Goal: Task Accomplishment & Management: Use online tool/utility

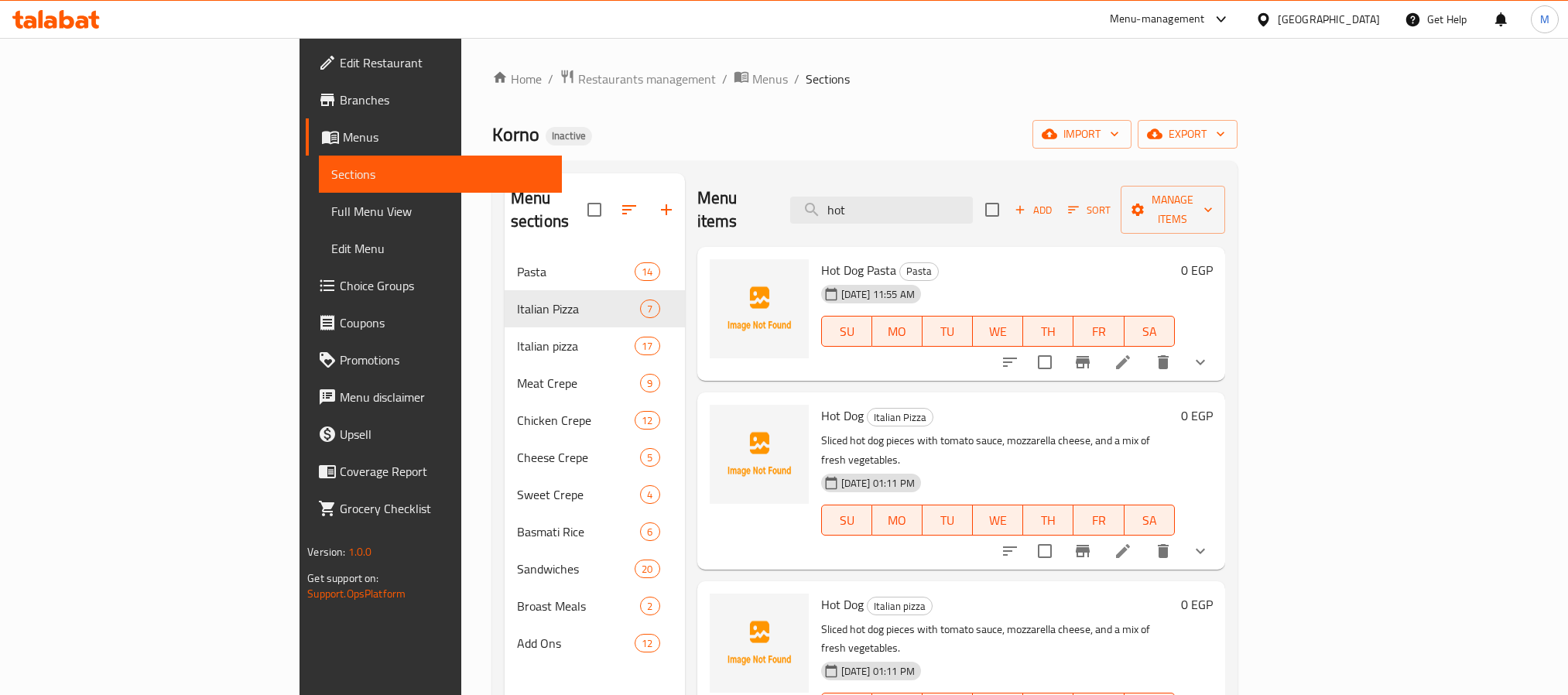
click at [1278, 18] on div at bounding box center [1267, 19] width 22 height 17
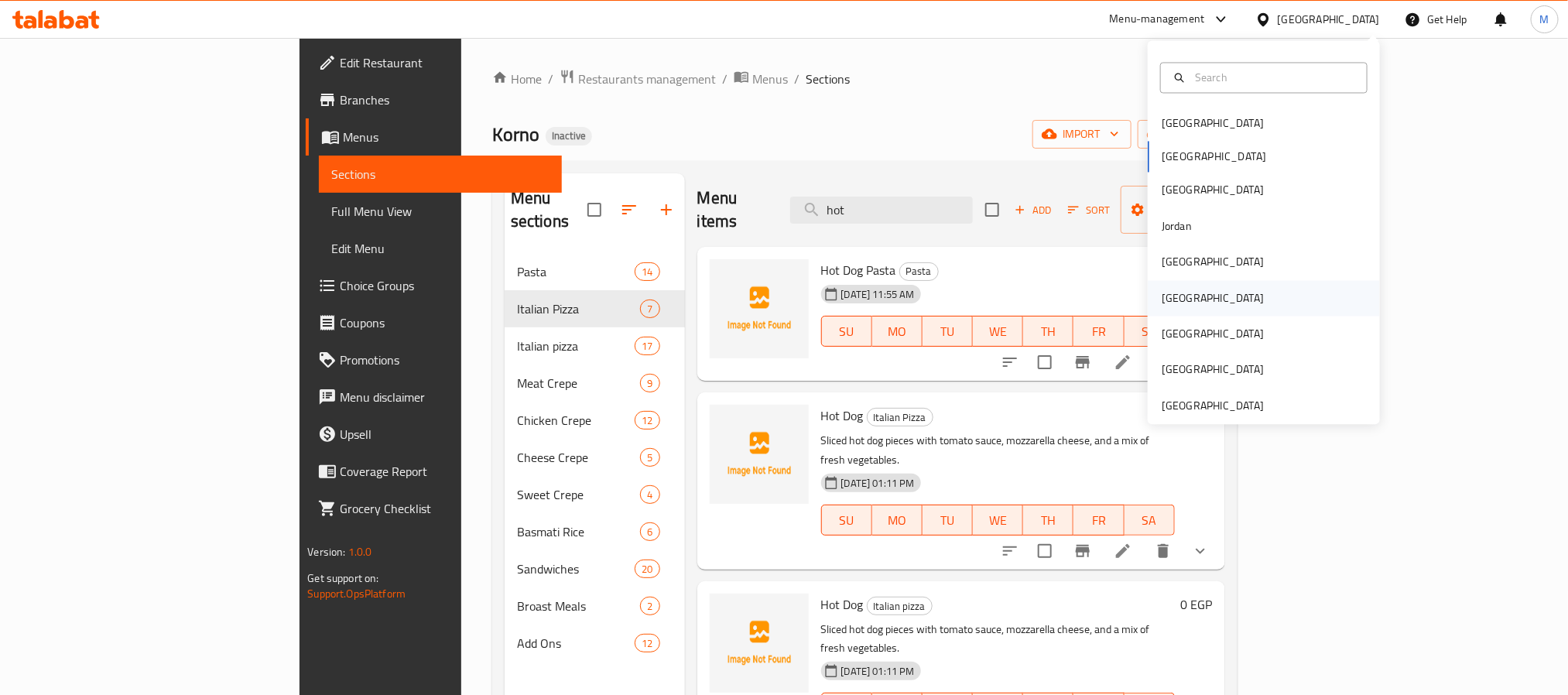
click at [1182, 304] on div "[GEOGRAPHIC_DATA]" at bounding box center [1213, 297] width 127 height 36
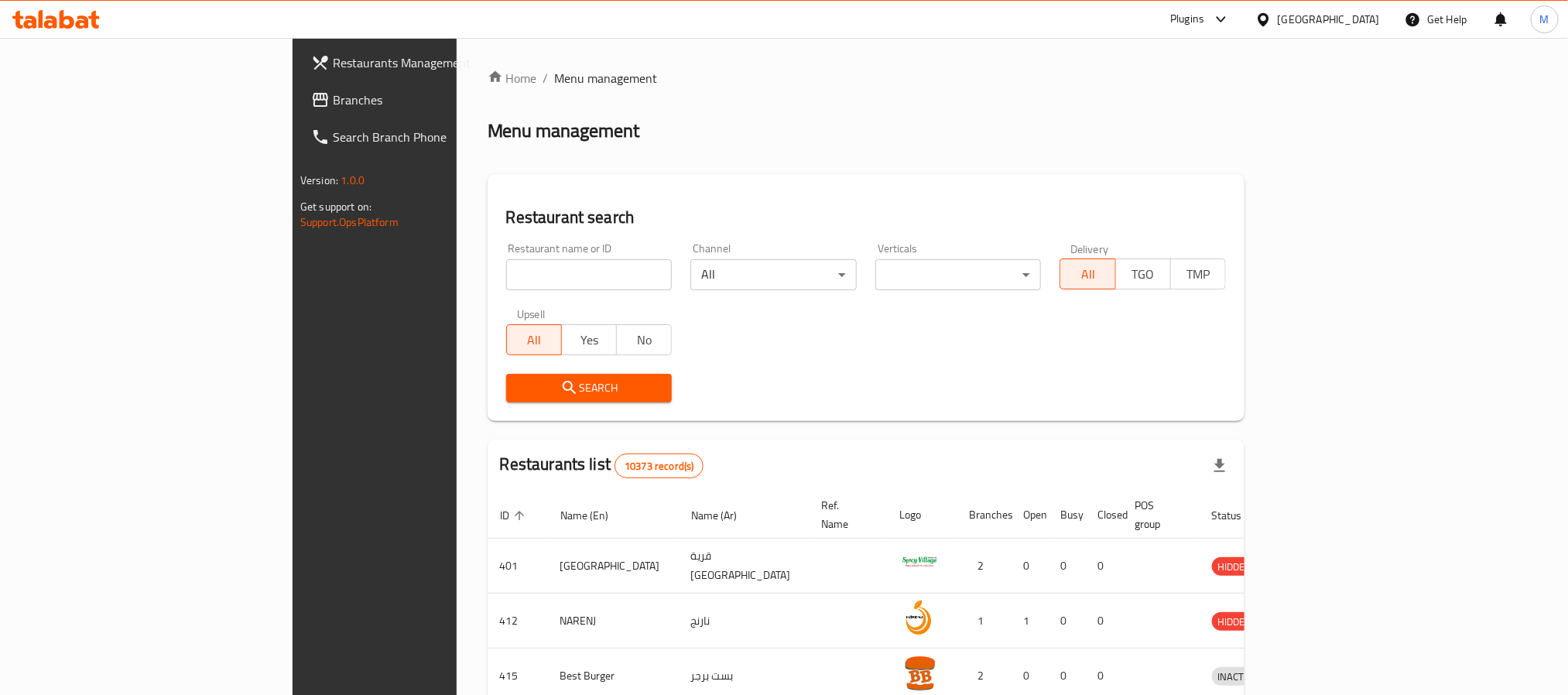
click at [333, 90] on span "Branches" at bounding box center [438, 99] width 209 height 18
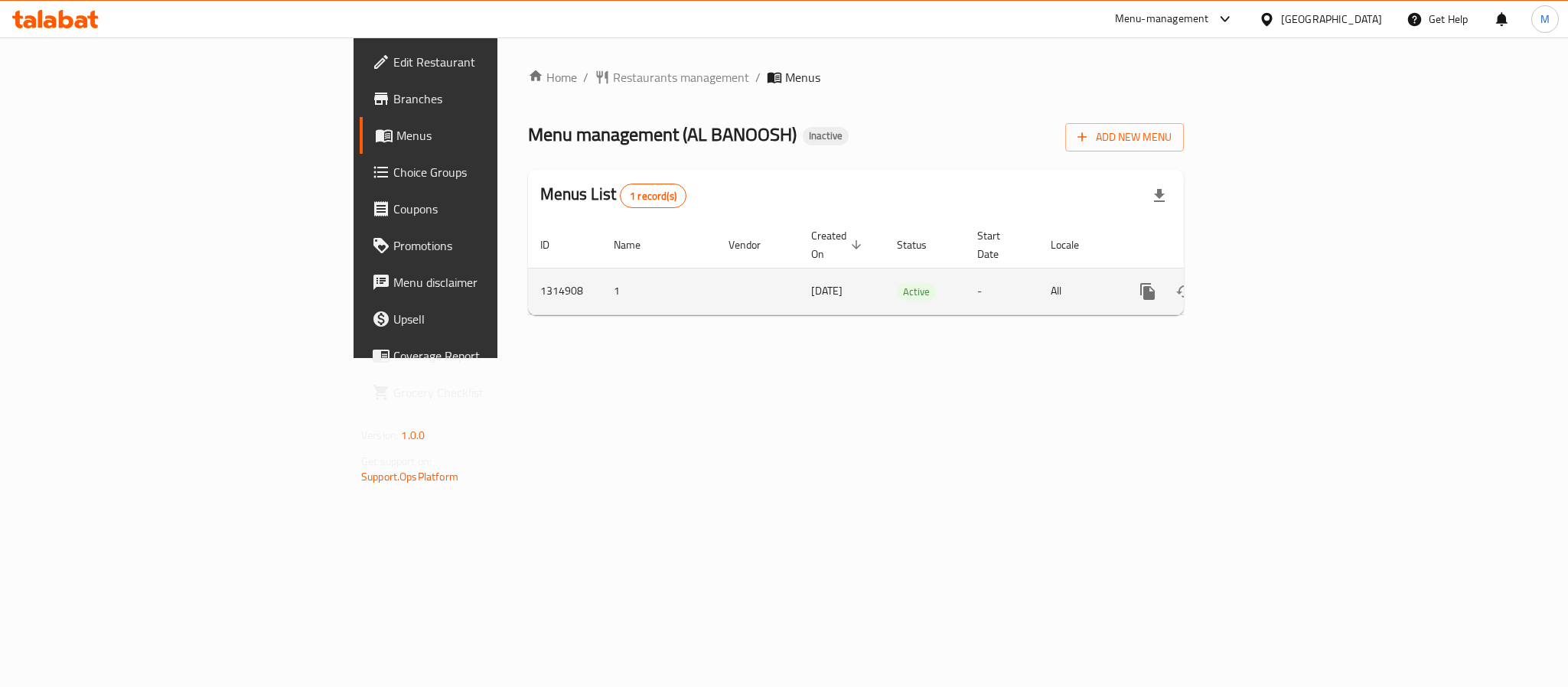
click at [1265, 284] on icon "enhanced table" at bounding box center [1258, 291] width 14 height 14
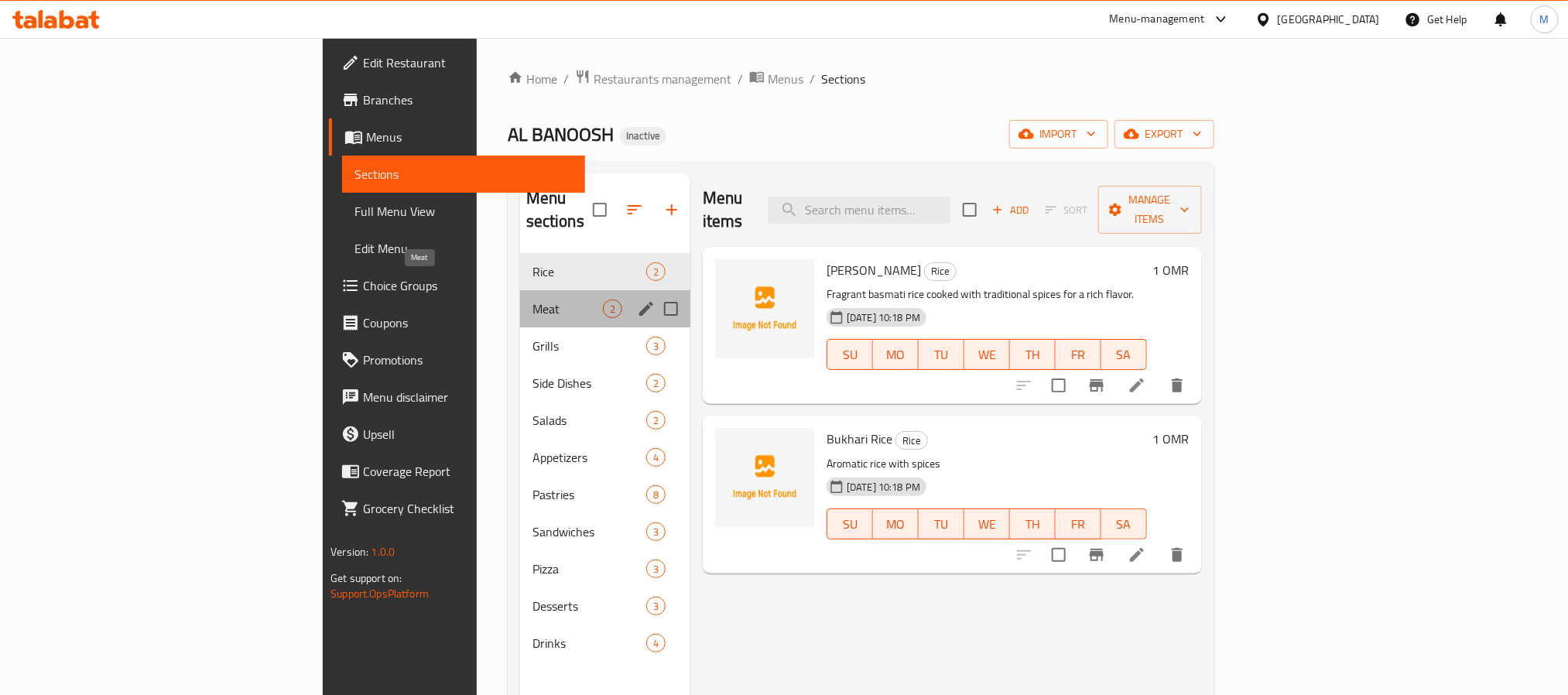
click at [533, 300] on span "Meat" at bounding box center [568, 308] width 71 height 18
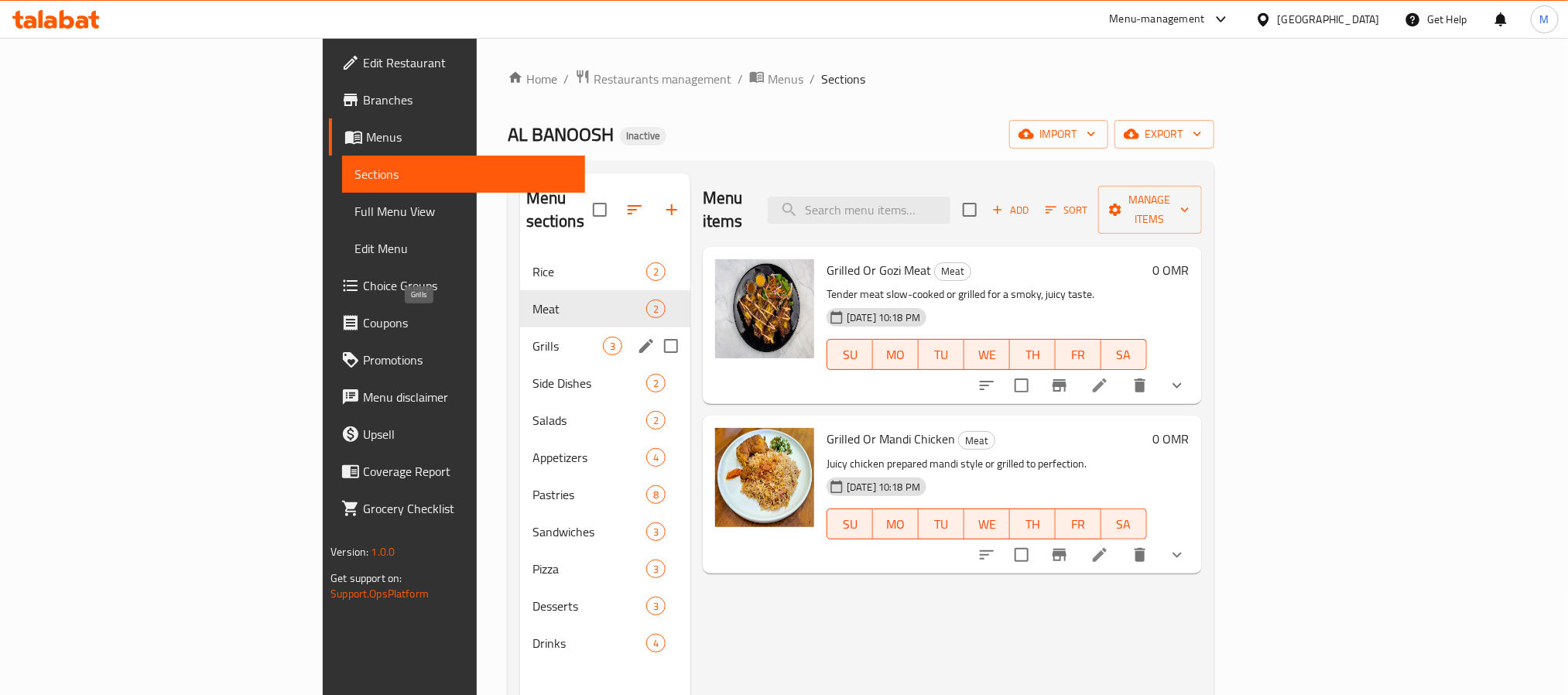
click at [533, 337] on span "Grills" at bounding box center [568, 346] width 71 height 18
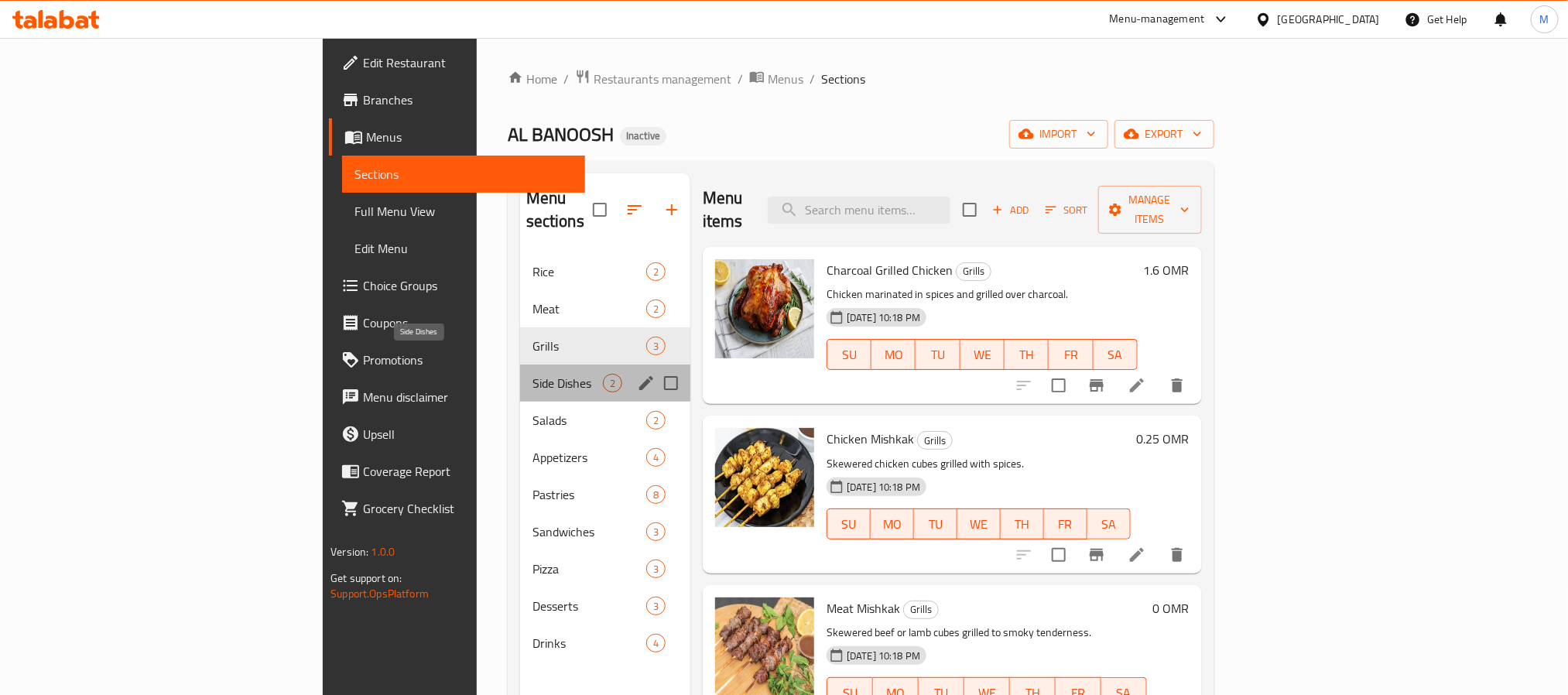
click at [533, 374] on span "Side Dishes" at bounding box center [568, 383] width 71 height 18
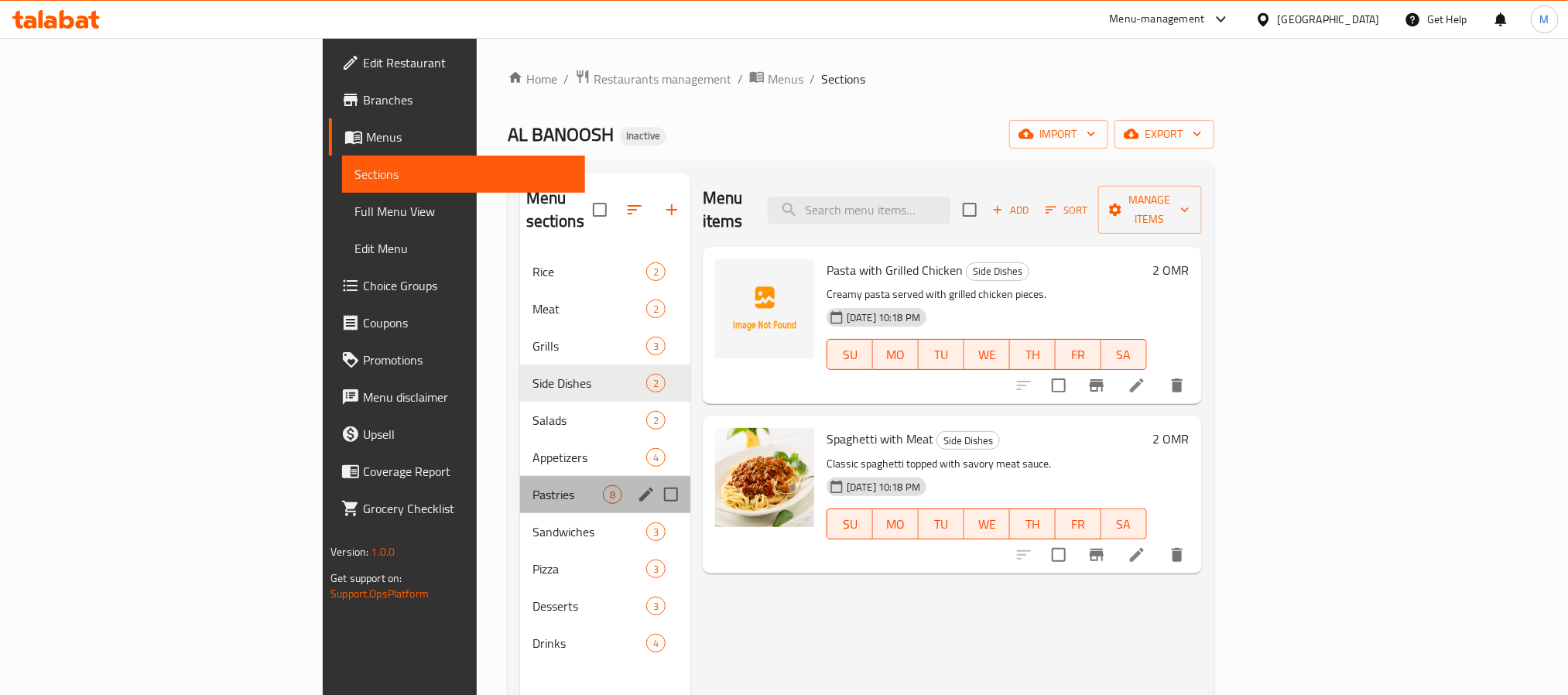
click at [520, 475] on div "Pastries 8" at bounding box center [605, 494] width 170 height 37
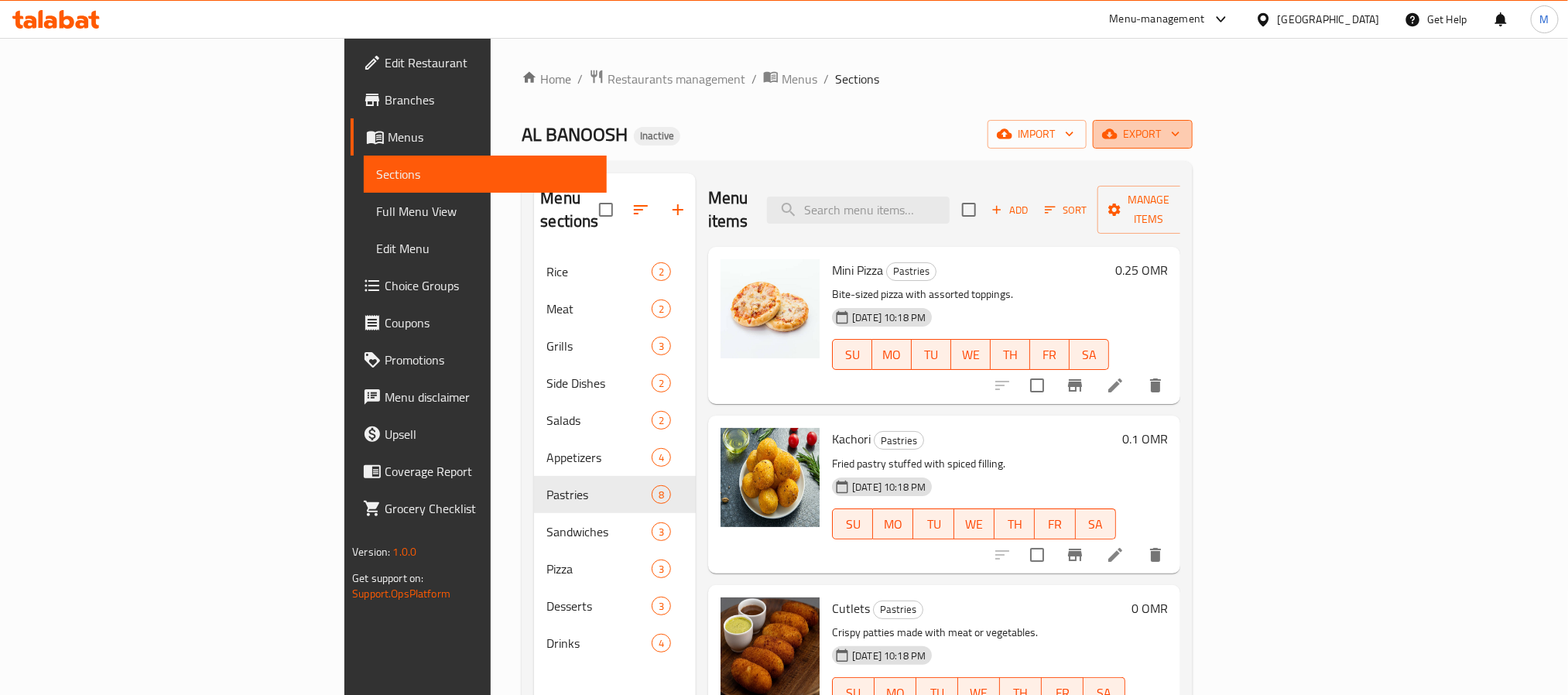
click at [1180, 139] on span "export" at bounding box center [1142, 134] width 75 height 19
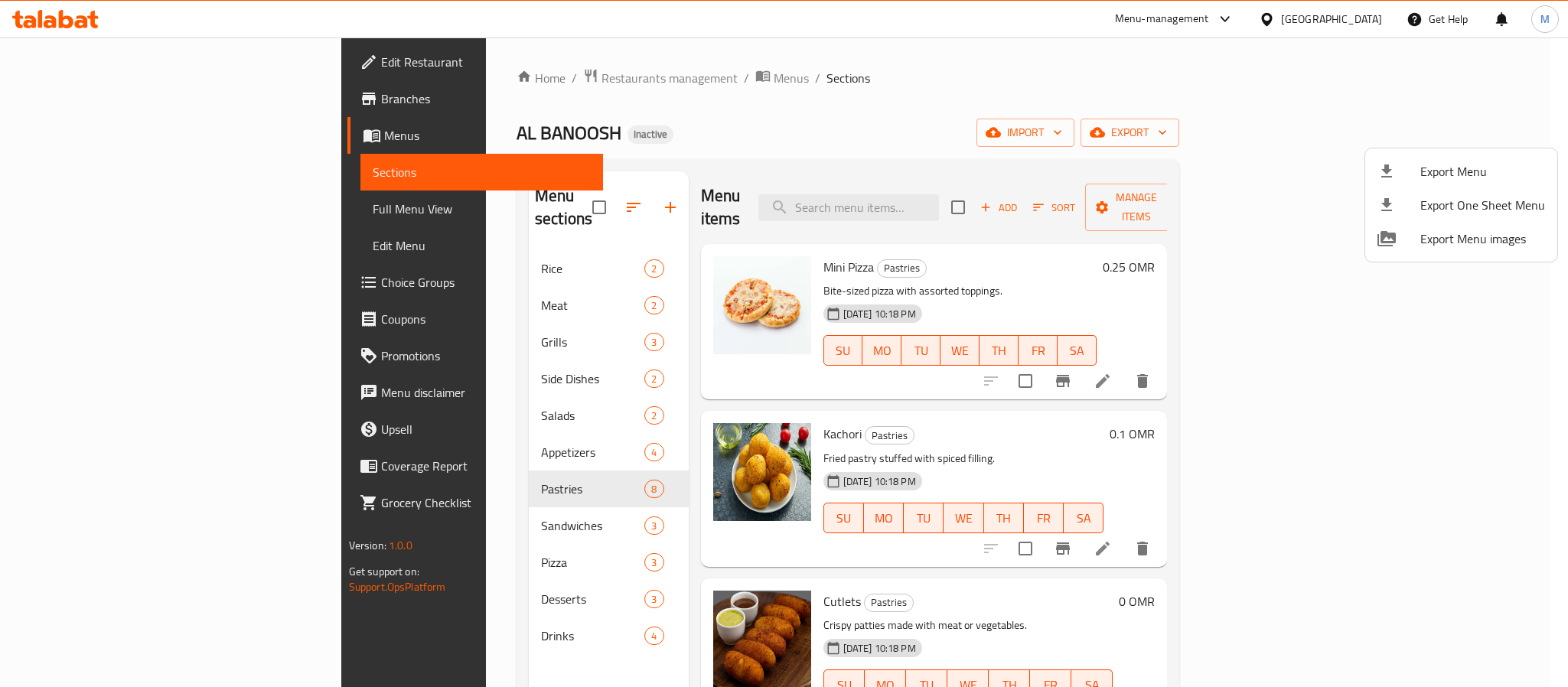
click at [1450, 165] on span "Export Menu" at bounding box center [1482, 171] width 125 height 18
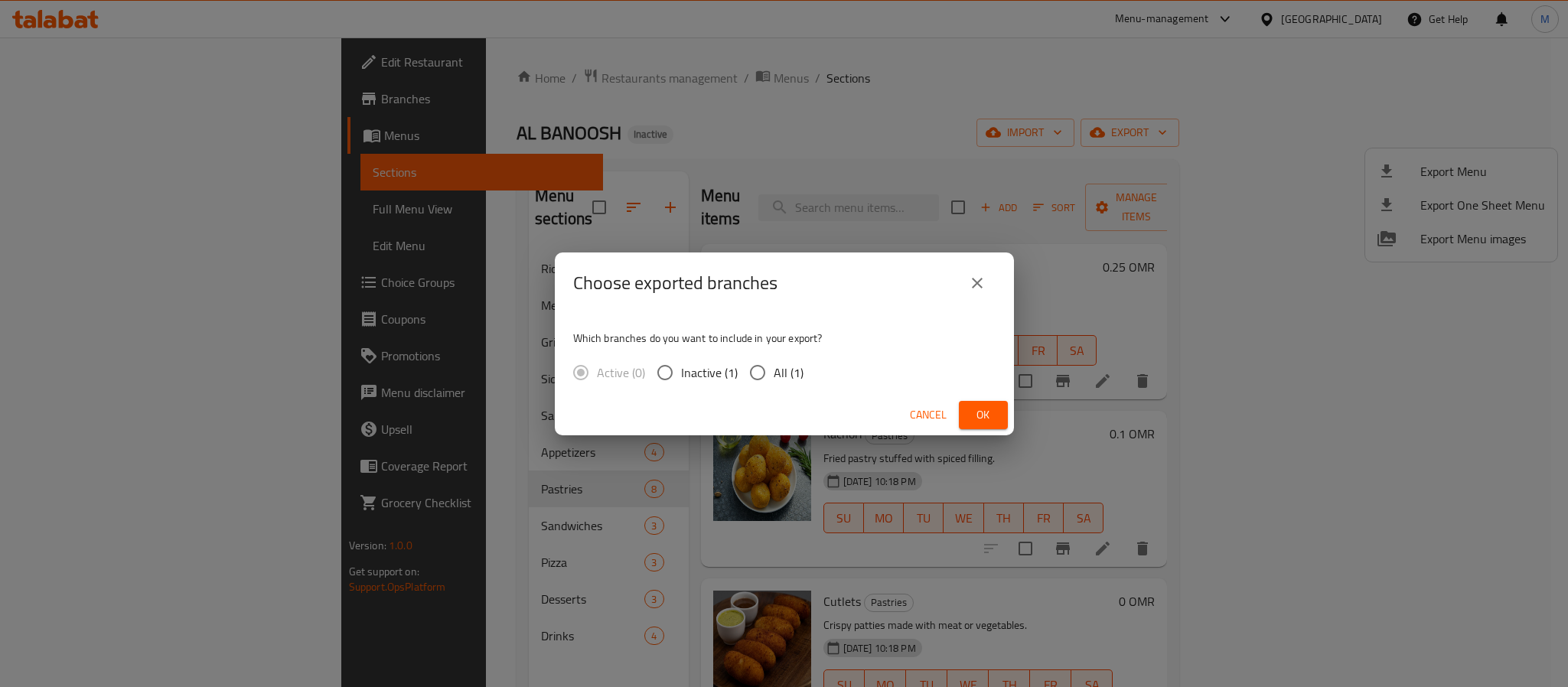
click at [773, 372] on span "All (1)" at bounding box center [788, 372] width 30 height 18
click at [773, 372] on input "All (1)" at bounding box center [757, 372] width 32 height 32
radio input "true"
click at [979, 411] on span "Ok" at bounding box center [983, 414] width 24 height 19
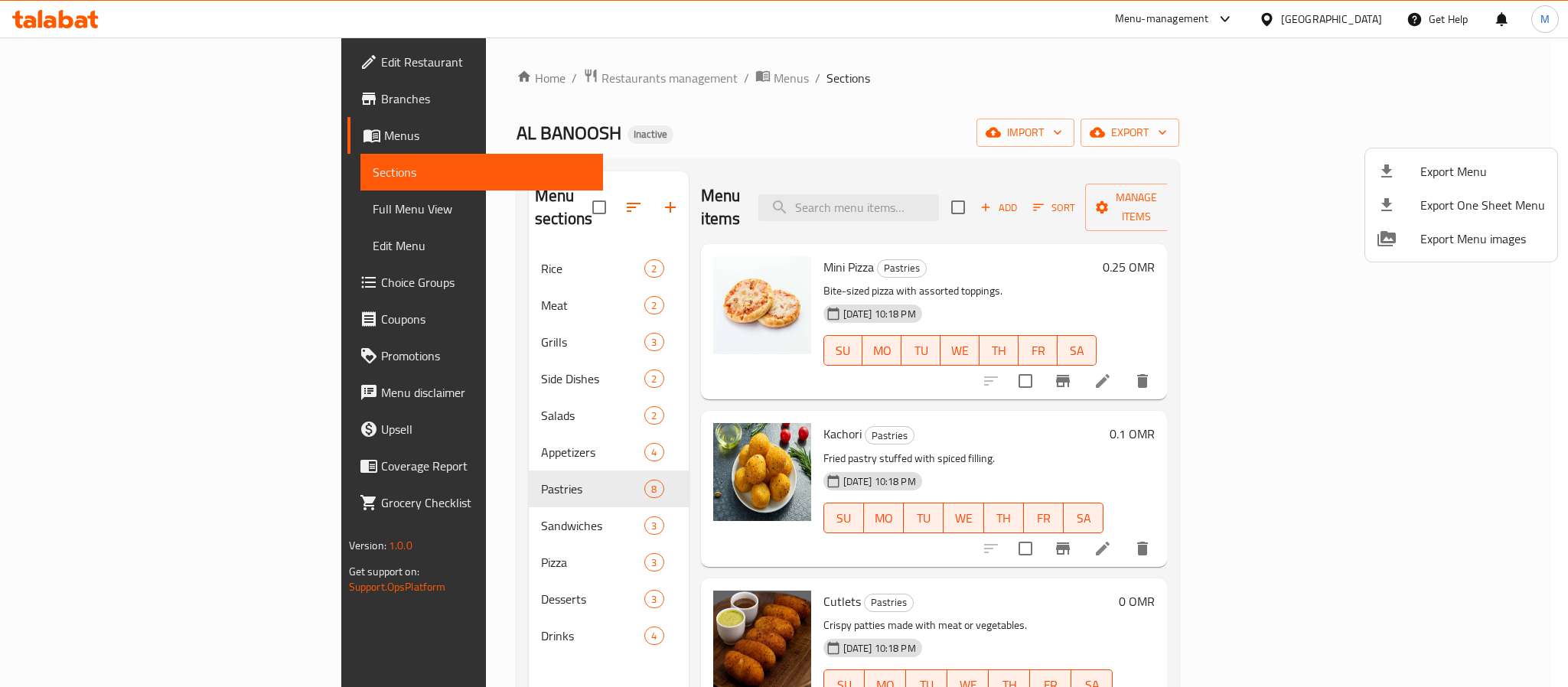
click at [1015, 439] on div at bounding box center [784, 343] width 1568 height 687
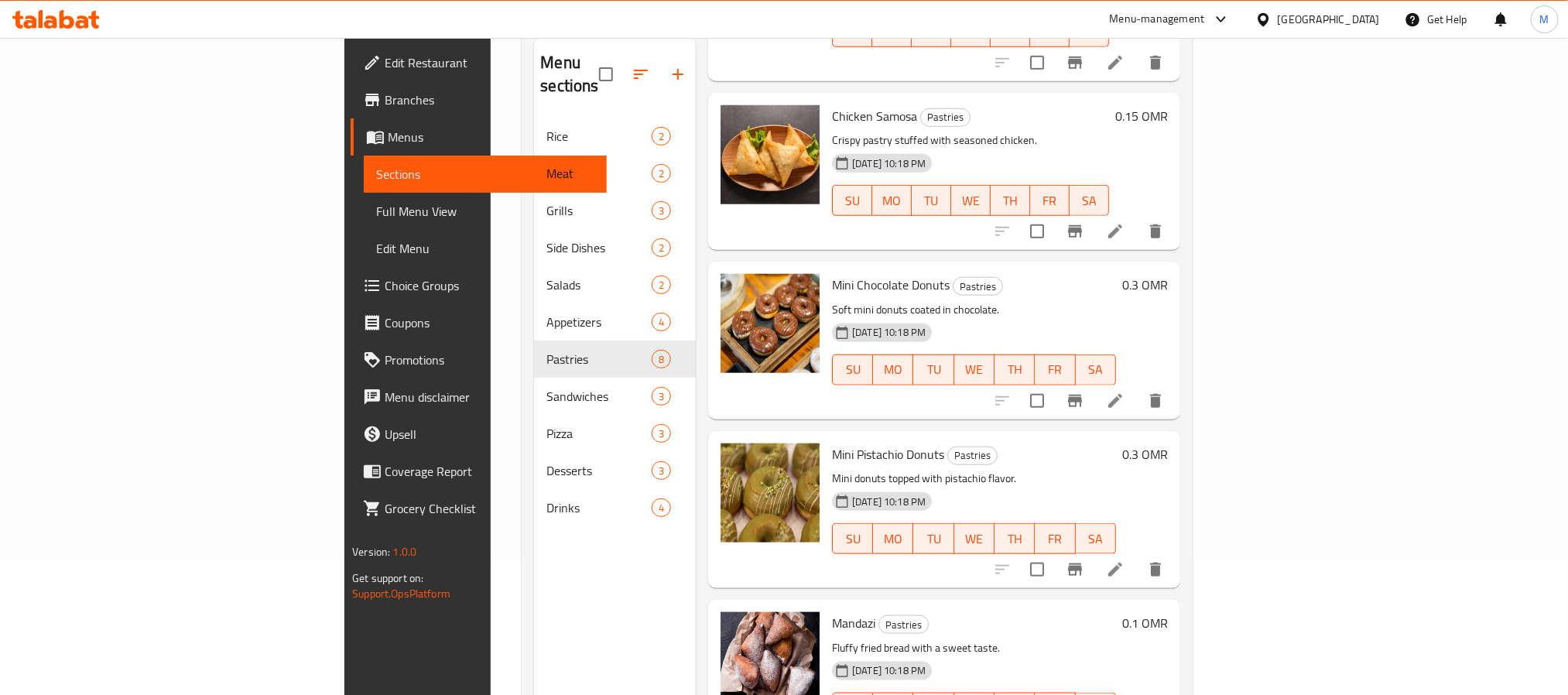
scroll to position [216, 0]
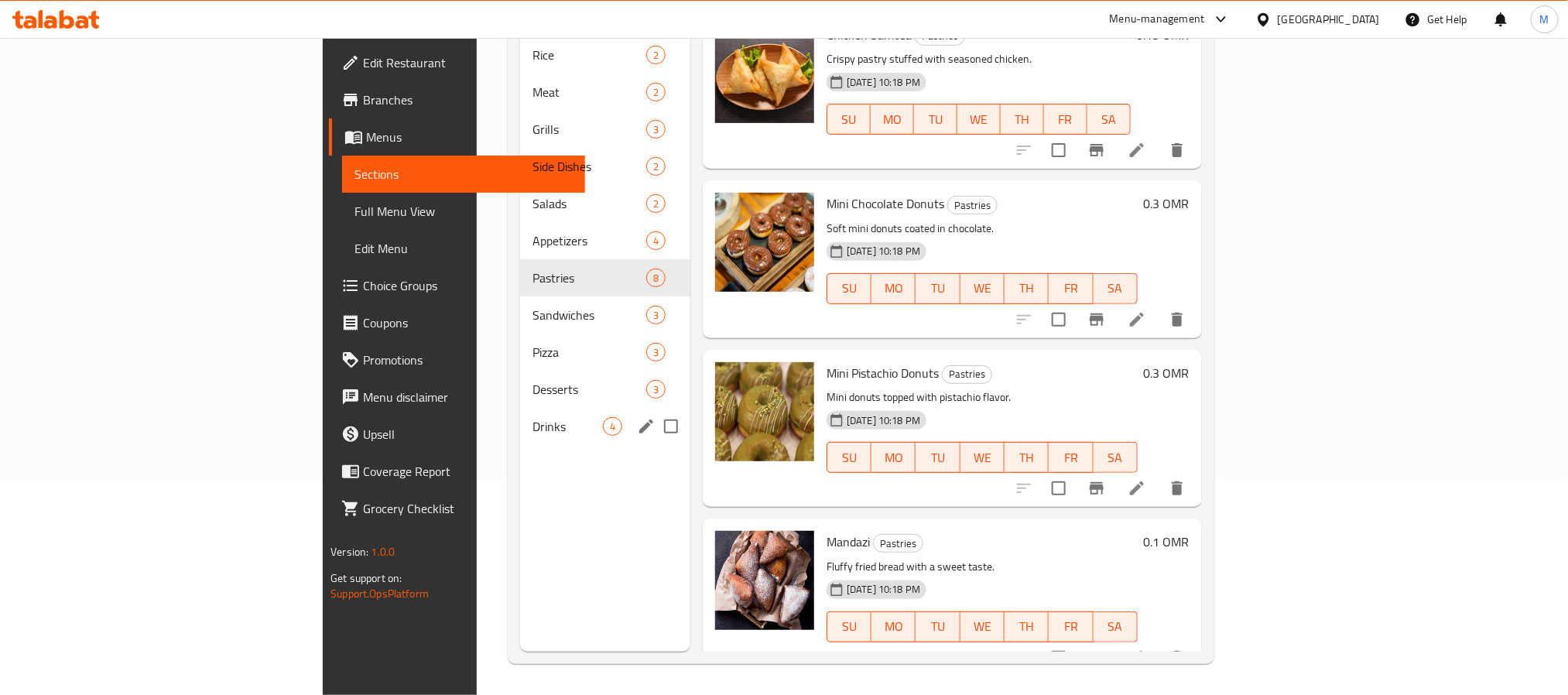
drag, startPoint x: 432, startPoint y: 403, endPoint x: 597, endPoint y: 407, distance: 165.0
click at [533, 417] on span "Drinks" at bounding box center [568, 426] width 71 height 18
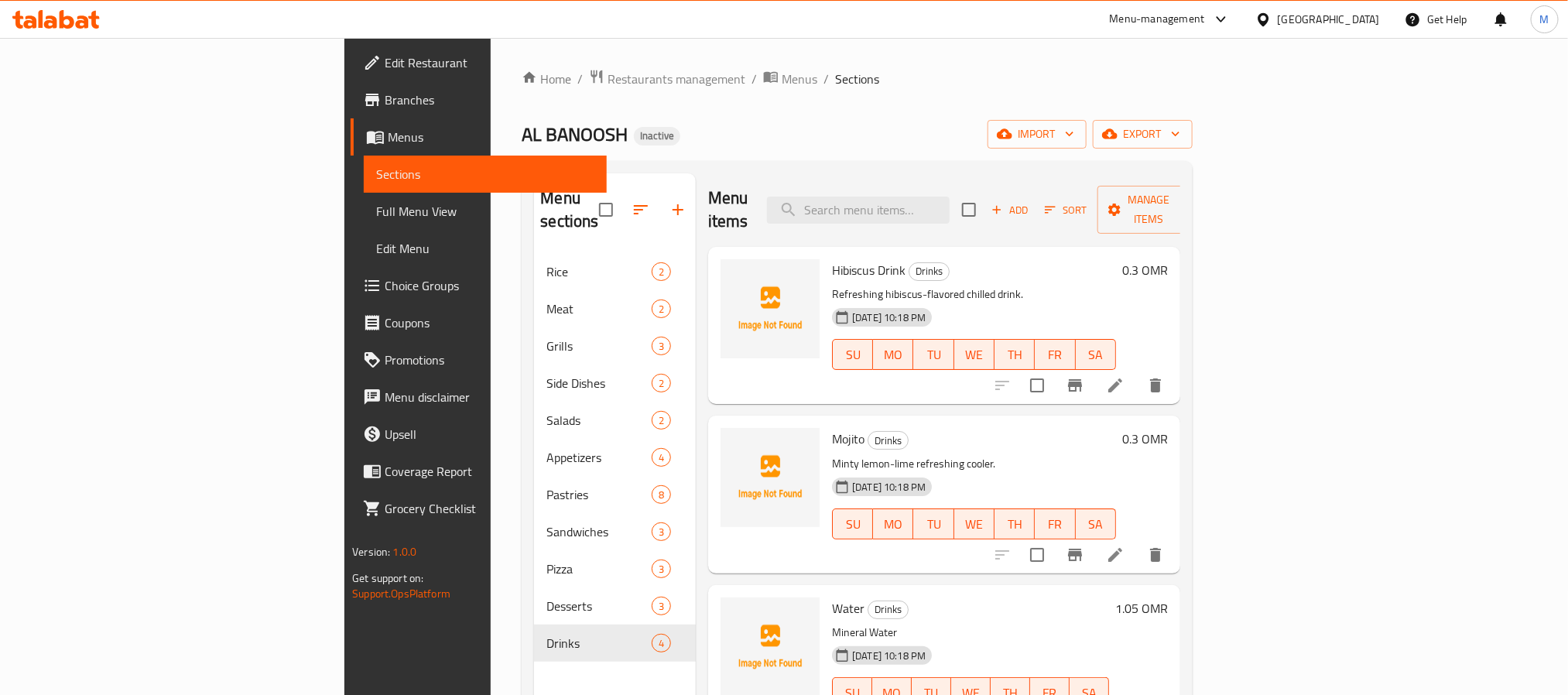
click at [832, 258] on span "Hibiscus Drink" at bounding box center [869, 269] width 74 height 23
copy span "Hibiscus"
click at [832, 427] on span "Mojito" at bounding box center [848, 438] width 33 height 23
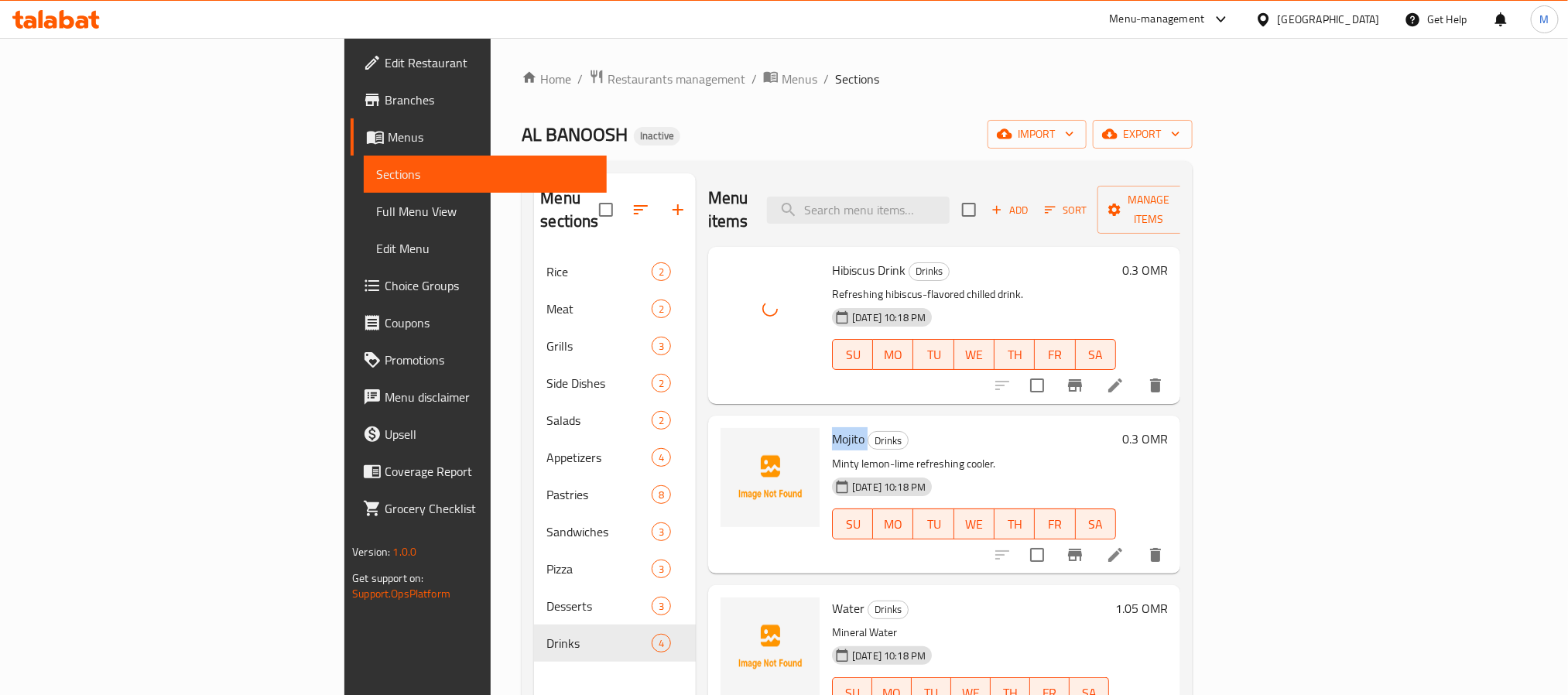
copy h6 "Mojito"
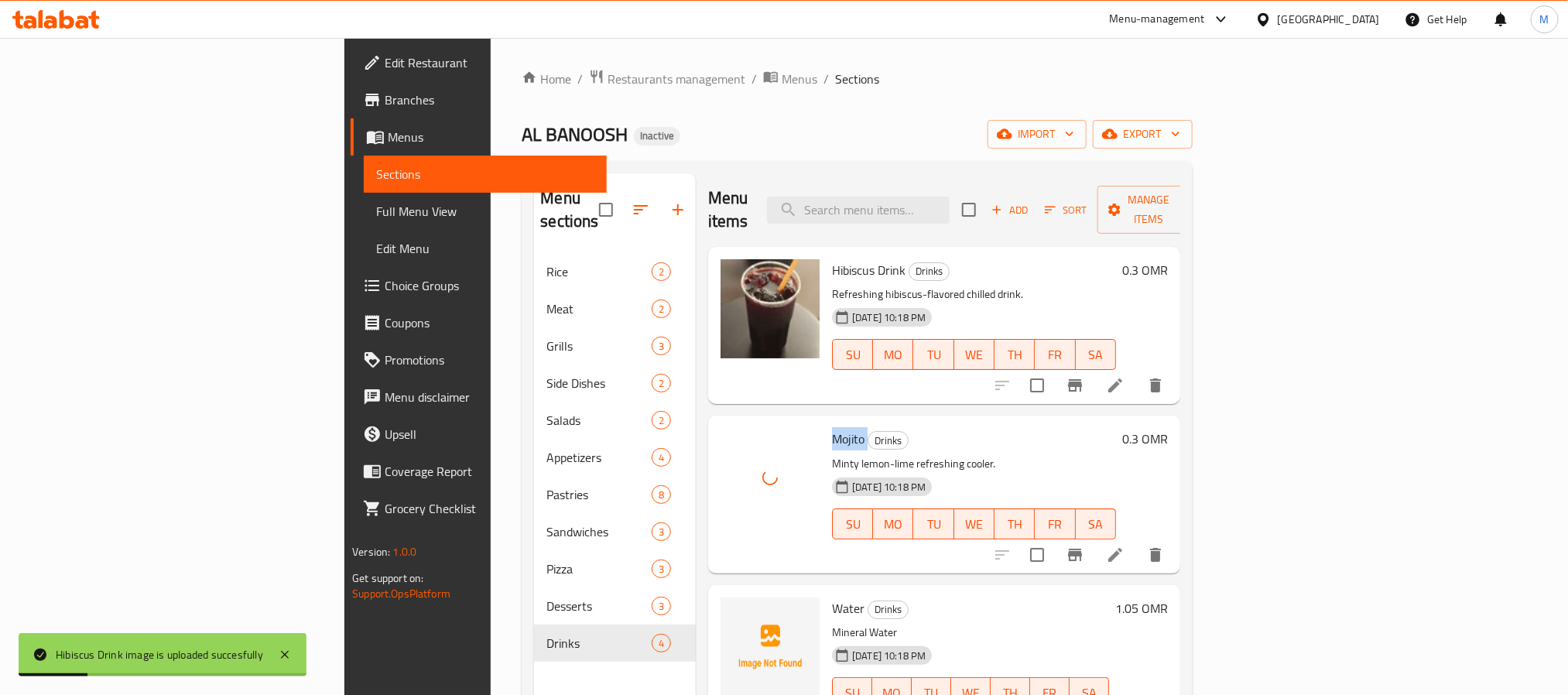
click at [832, 427] on span "Mojito" at bounding box center [848, 438] width 33 height 23
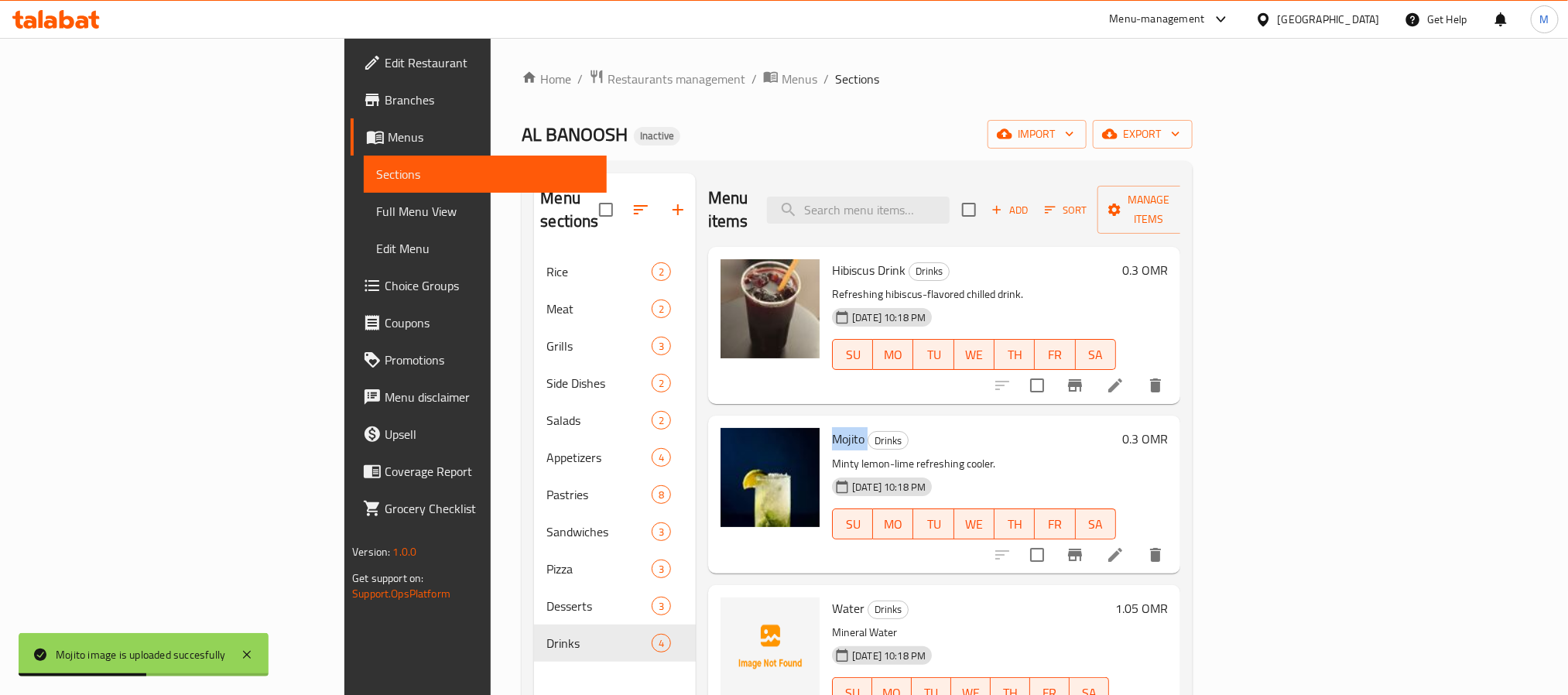
click at [832, 258] on span "Hibiscus Drink" at bounding box center [869, 269] width 74 height 23
copy h6 "Hibiscus Drink"
click at [743, 142] on div "AL BANOOSH Inactive import export" at bounding box center [857, 134] width 671 height 29
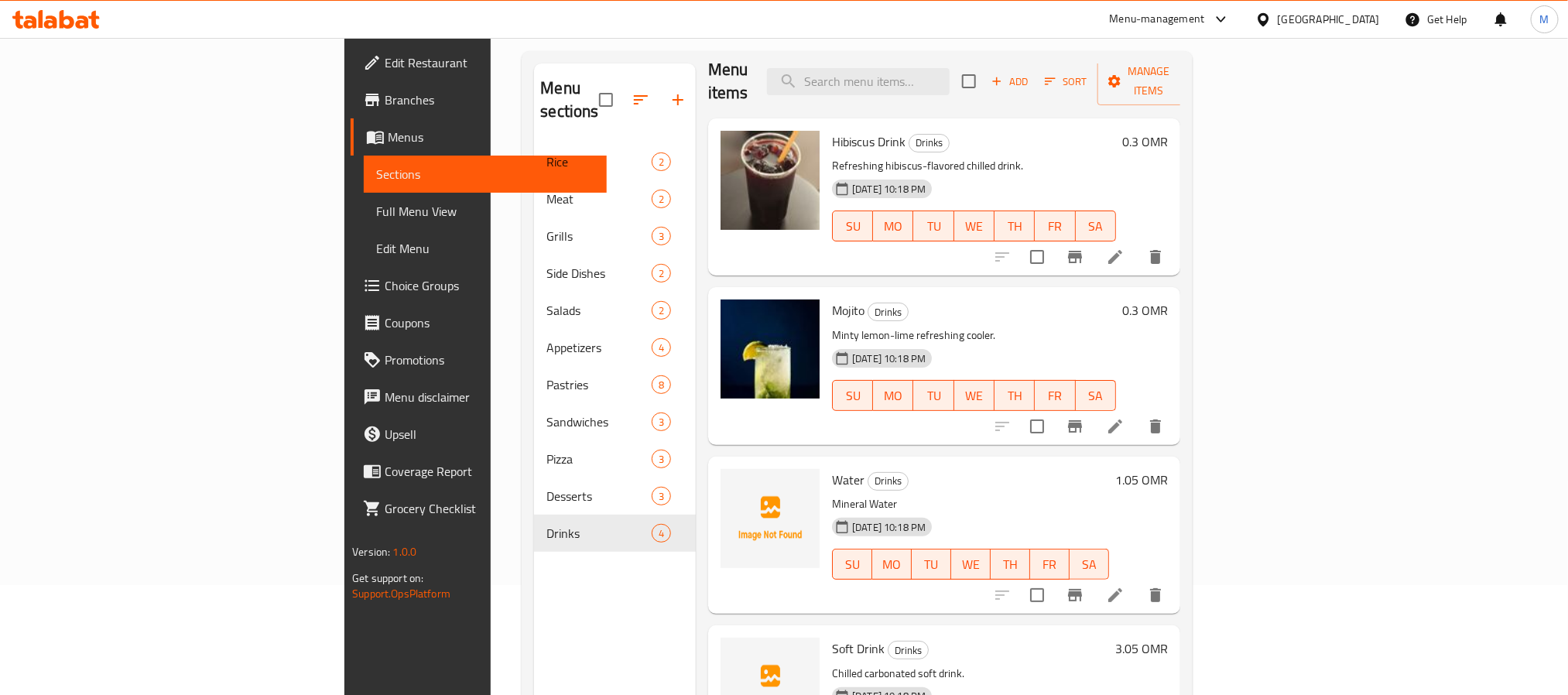
scroll to position [216, 0]
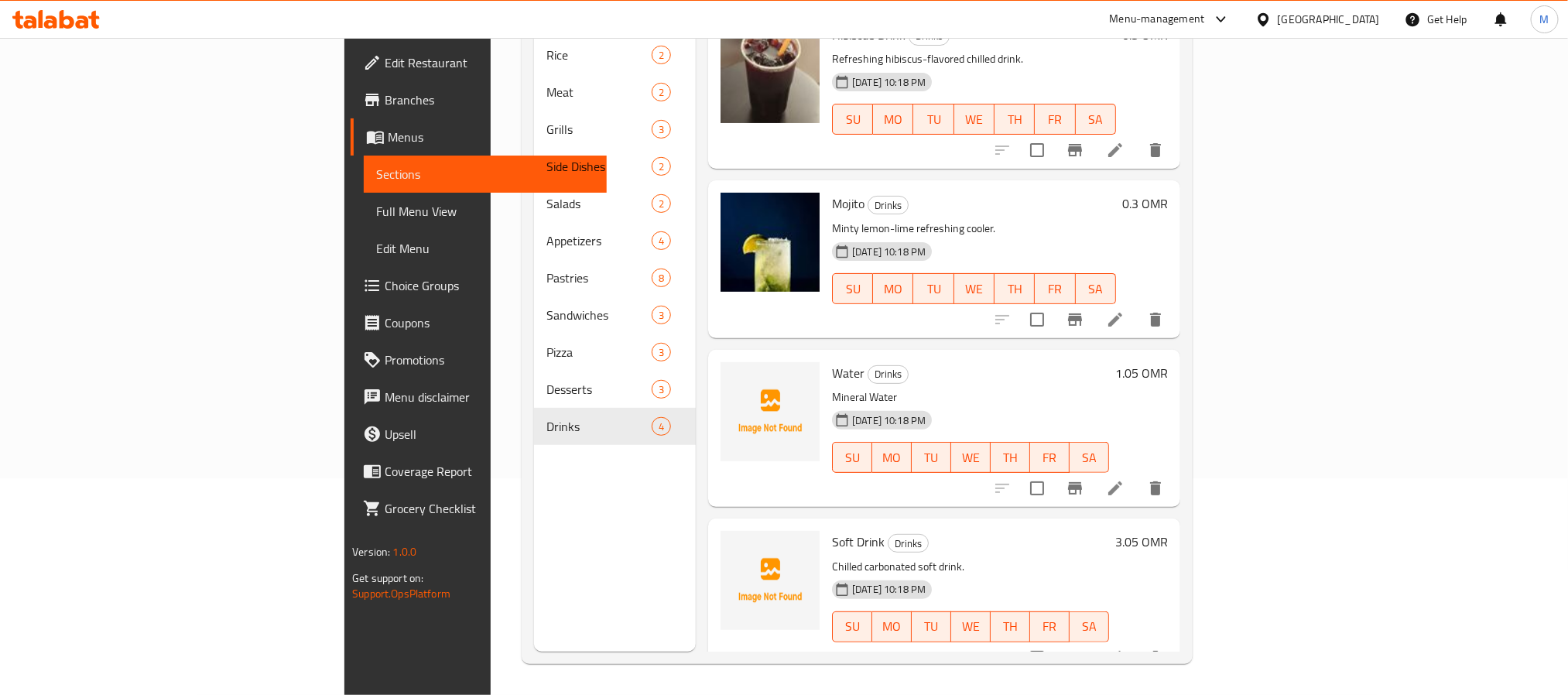
click at [832, 361] on span "Water" at bounding box center [848, 372] width 33 height 23
copy h6 "Water"
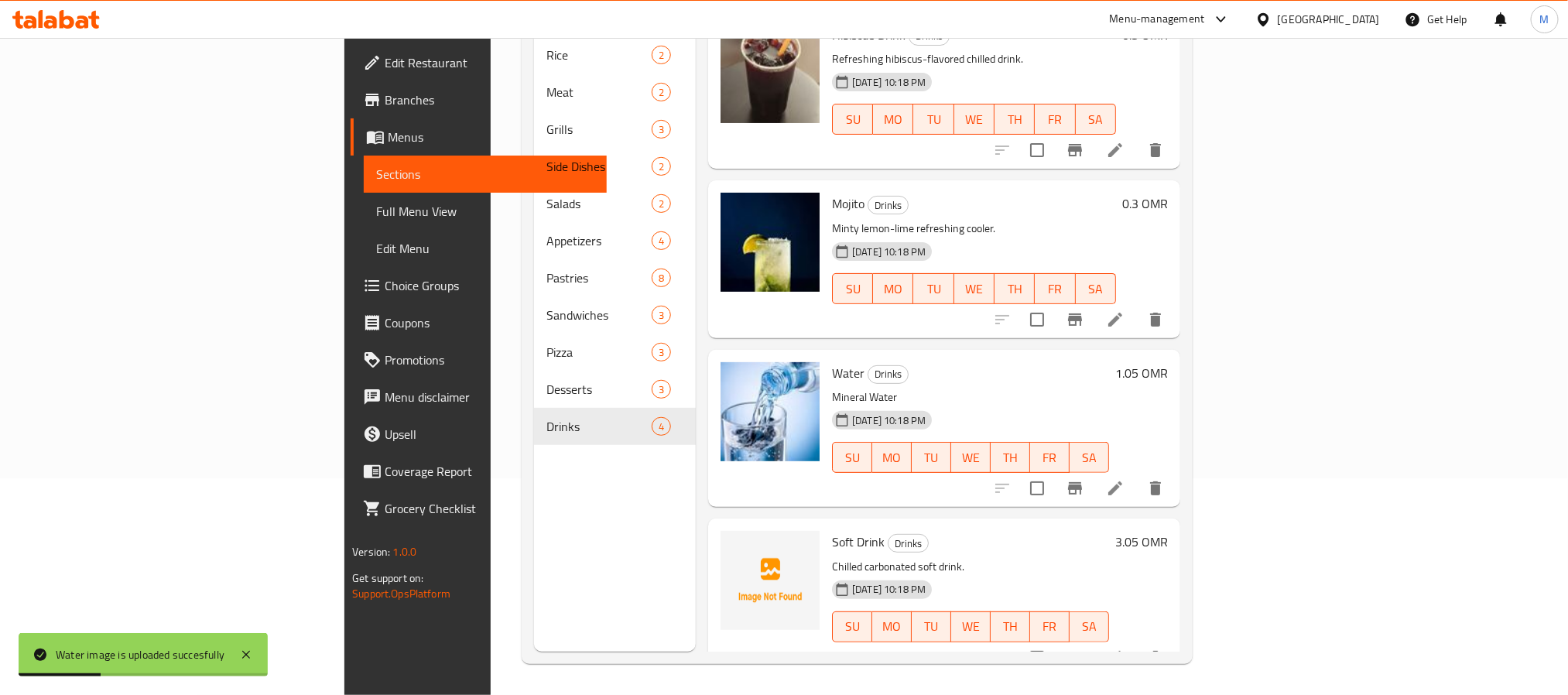
click at [534, 556] on div "Menu sections Rice 2 Meat 2 Grills 3 Side Dishes 2 Salads 2 Appetizers 4 Pastri…" at bounding box center [615, 304] width 162 height 695
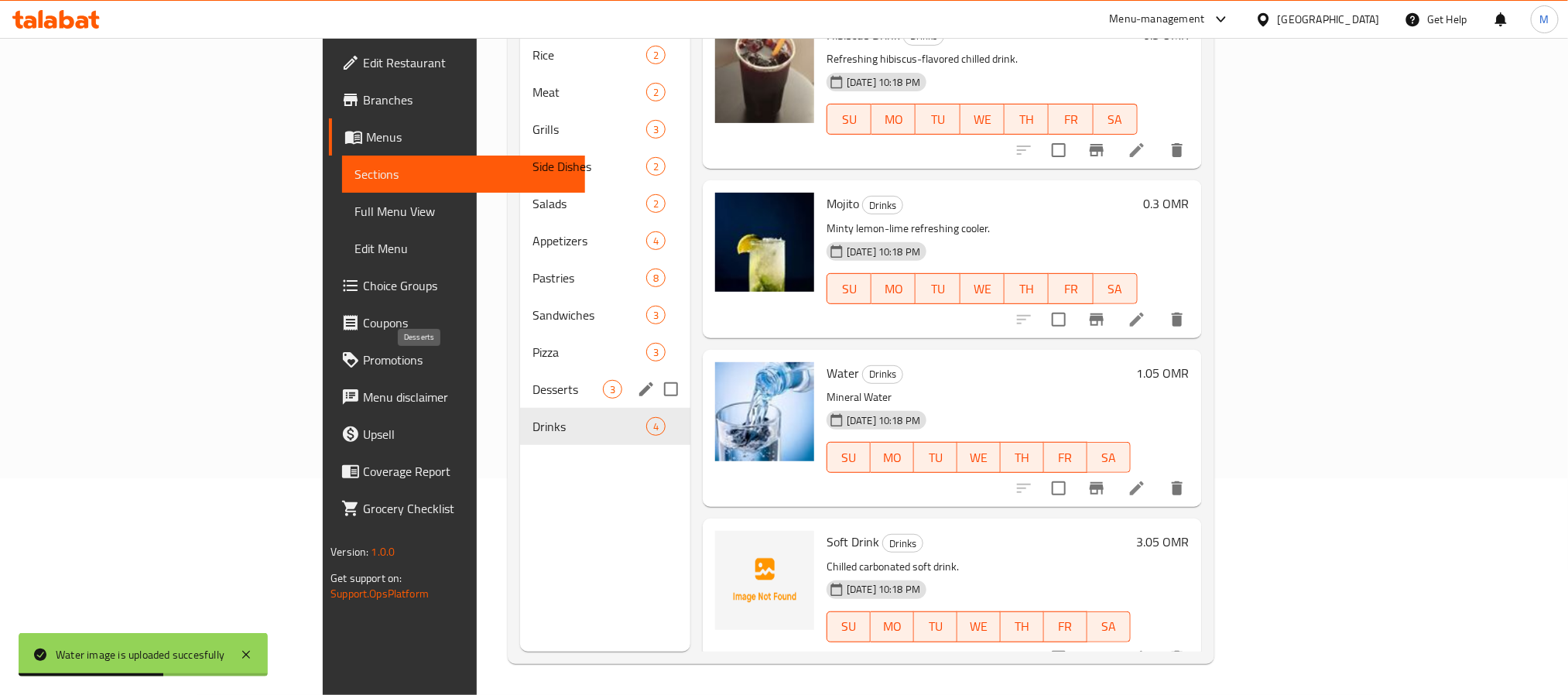
click at [533, 380] on span "Desserts" at bounding box center [568, 388] width 71 height 18
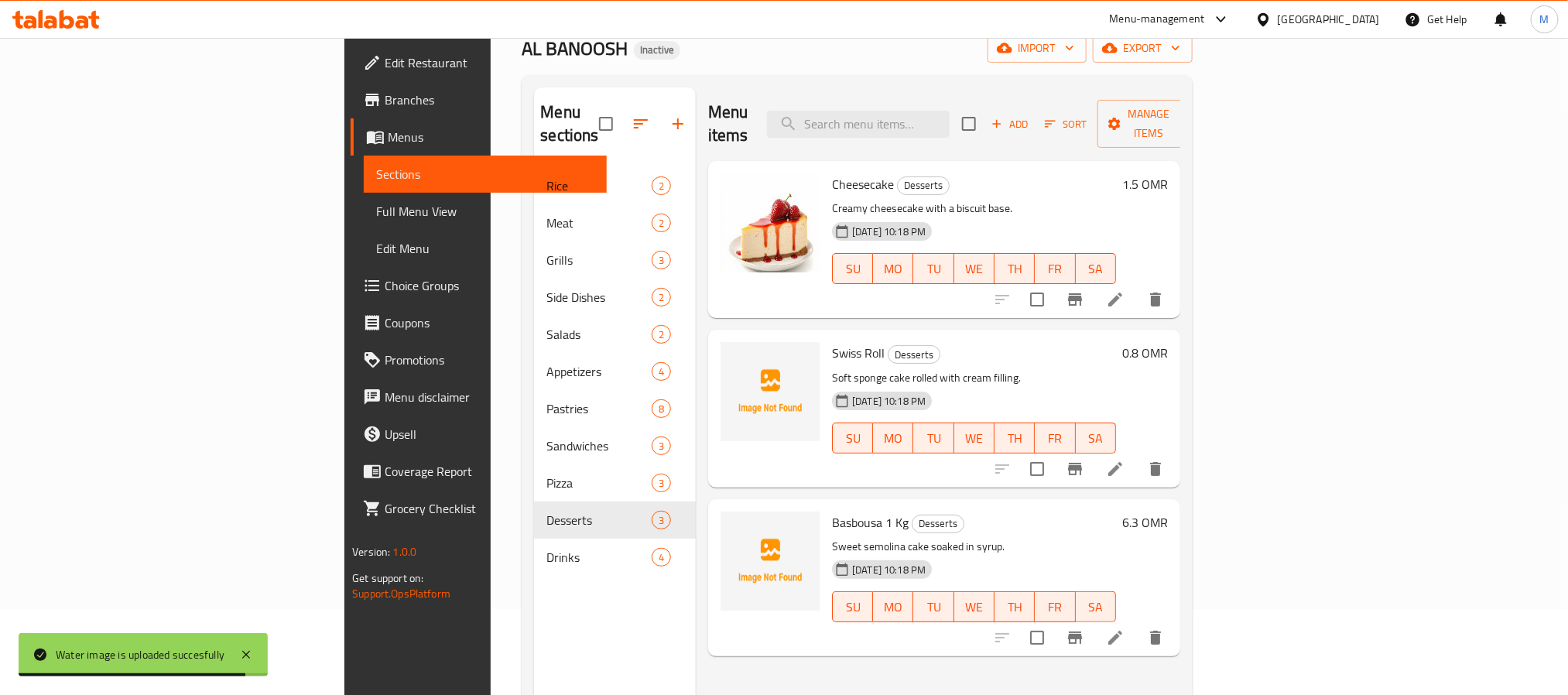
scroll to position [216, 0]
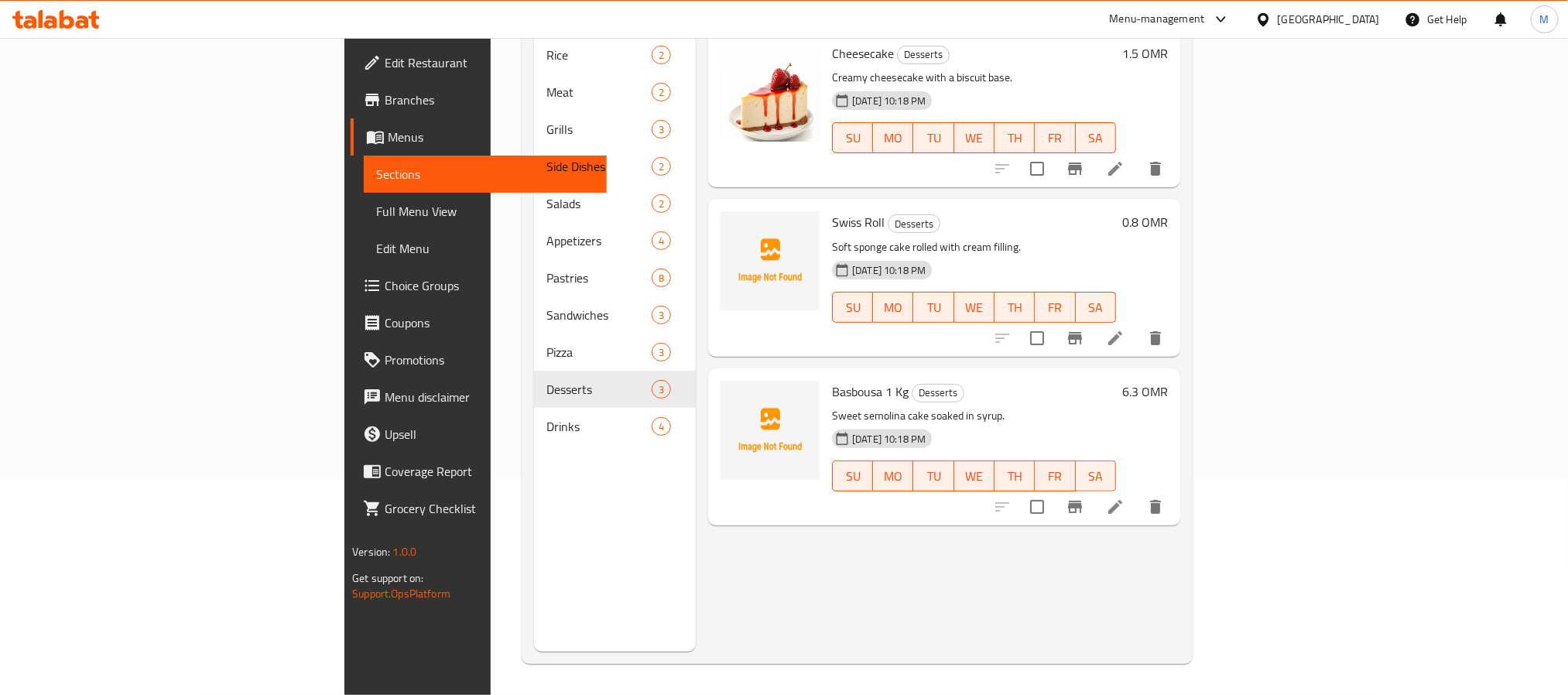
click at [832, 380] on span "Basbousa 1 Kg" at bounding box center [870, 391] width 77 height 23
copy span "Basbousa"
click at [832, 380] on span "Basbousa 1 Kg" at bounding box center [870, 391] width 77 height 23
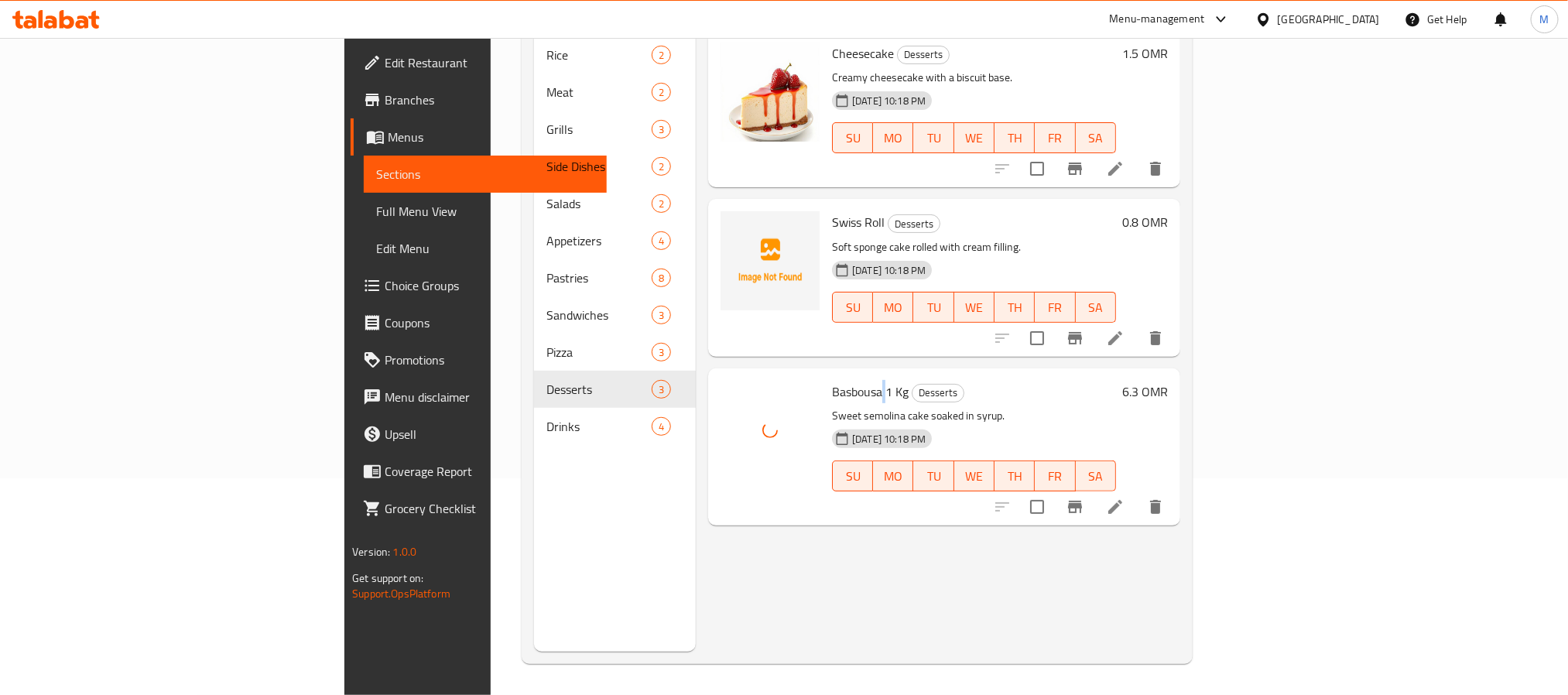
click at [832, 380] on span "Basbousa 1 Kg" at bounding box center [870, 391] width 77 height 23
click at [829, 598] on div "Menu items Add Sort Manage items Cheesecake Desserts Creamy cheesecake with a b…" at bounding box center [938, 304] width 484 height 695
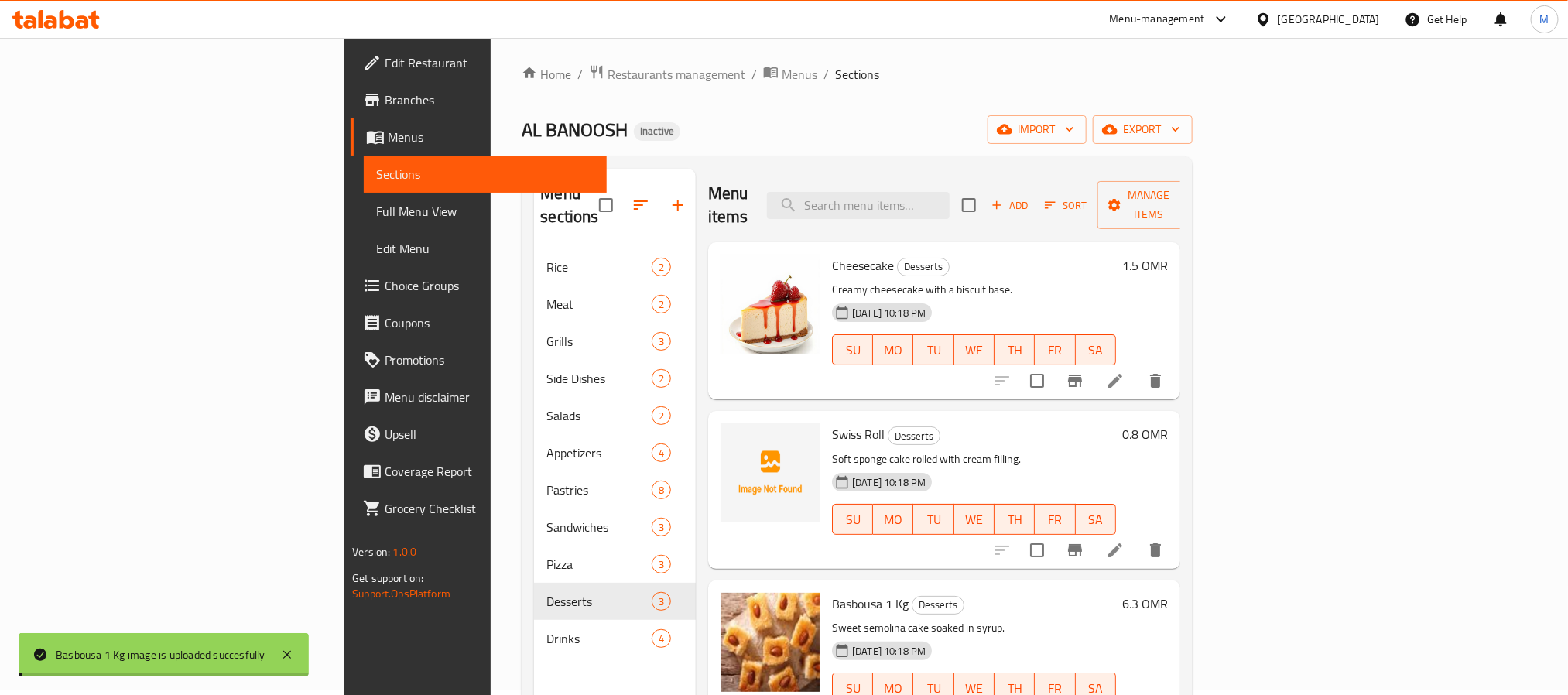
scroll to position [0, 0]
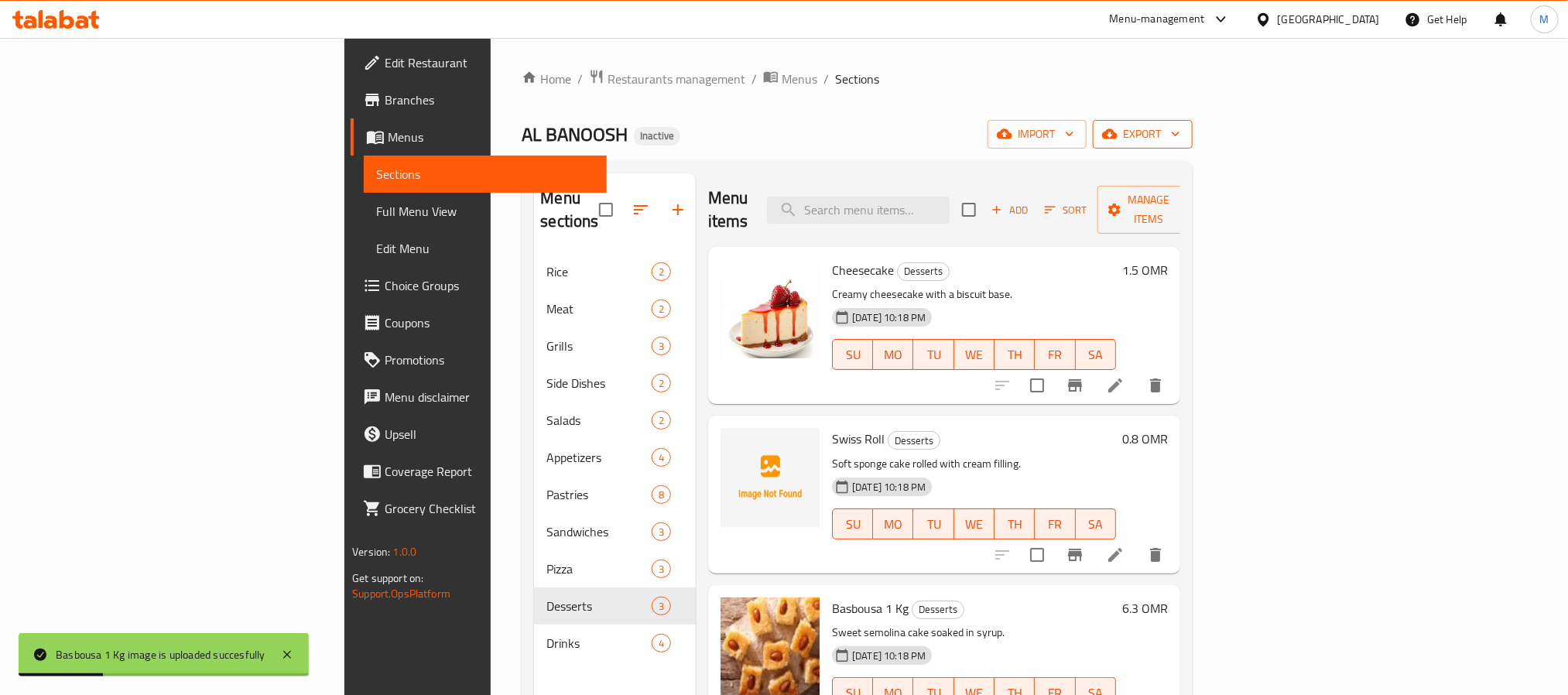
click at [1193, 124] on button "export" at bounding box center [1143, 134] width 100 height 29
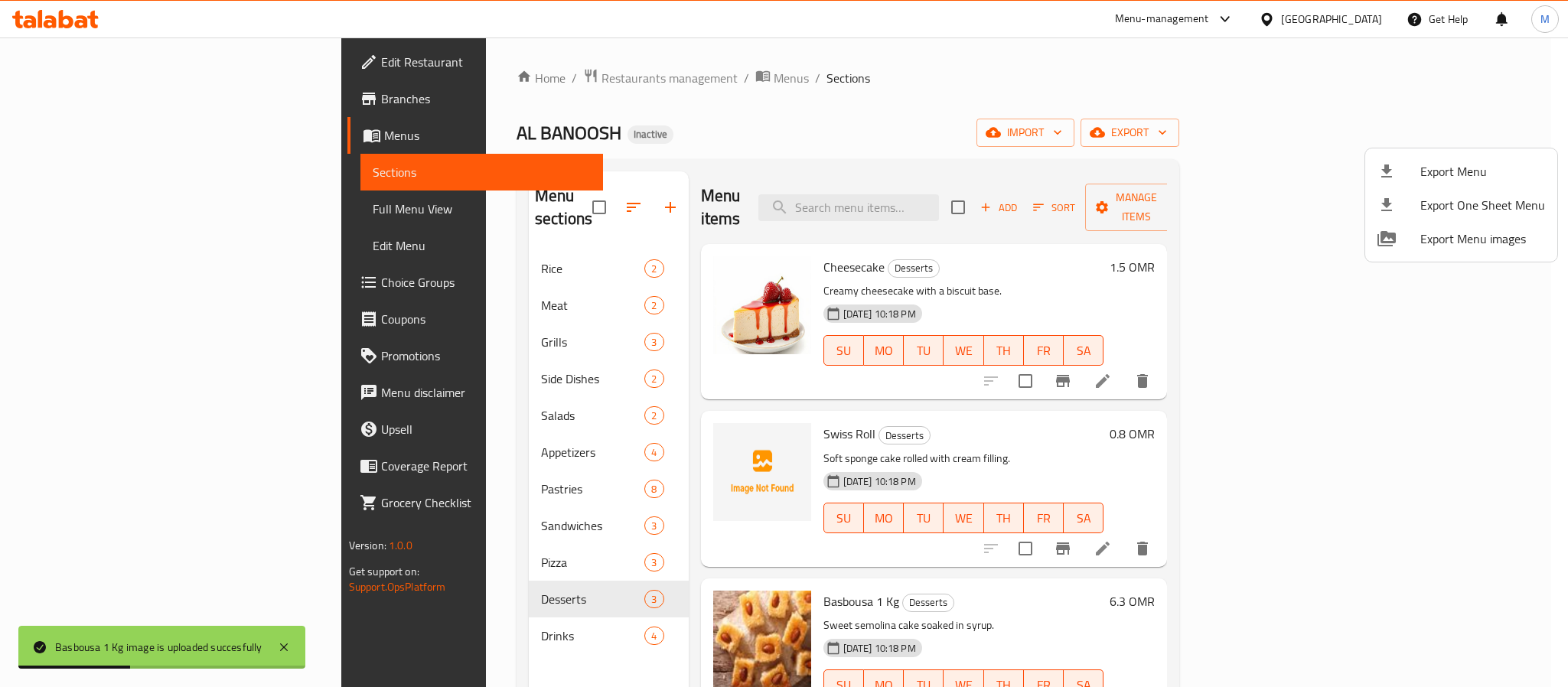
click at [1443, 186] on li "Export Menu" at bounding box center [1461, 171] width 192 height 34
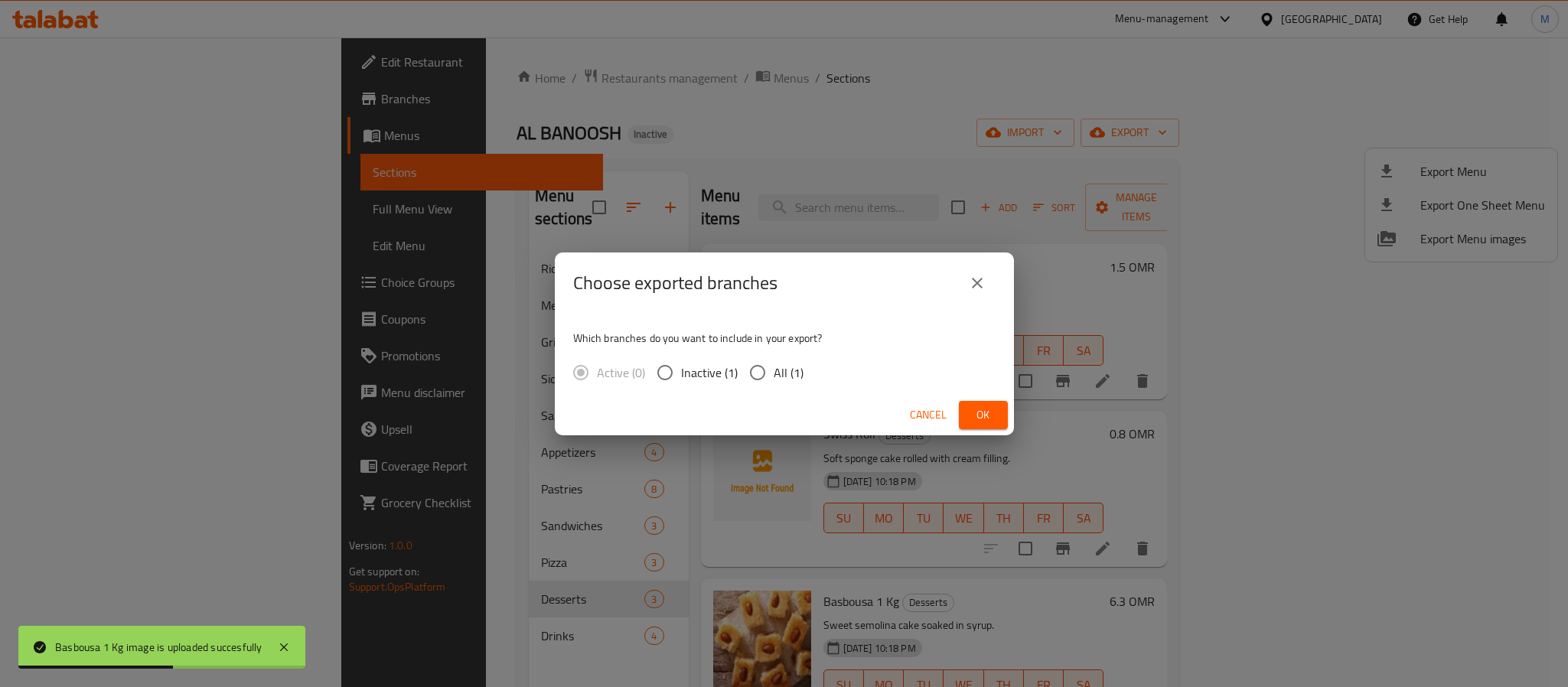
click at [795, 366] on span "All (1)" at bounding box center [788, 372] width 30 height 18
click at [773, 366] on input "All (1)" at bounding box center [757, 372] width 32 height 32
radio input "true"
click at [994, 413] on span "Ok" at bounding box center [983, 414] width 24 height 19
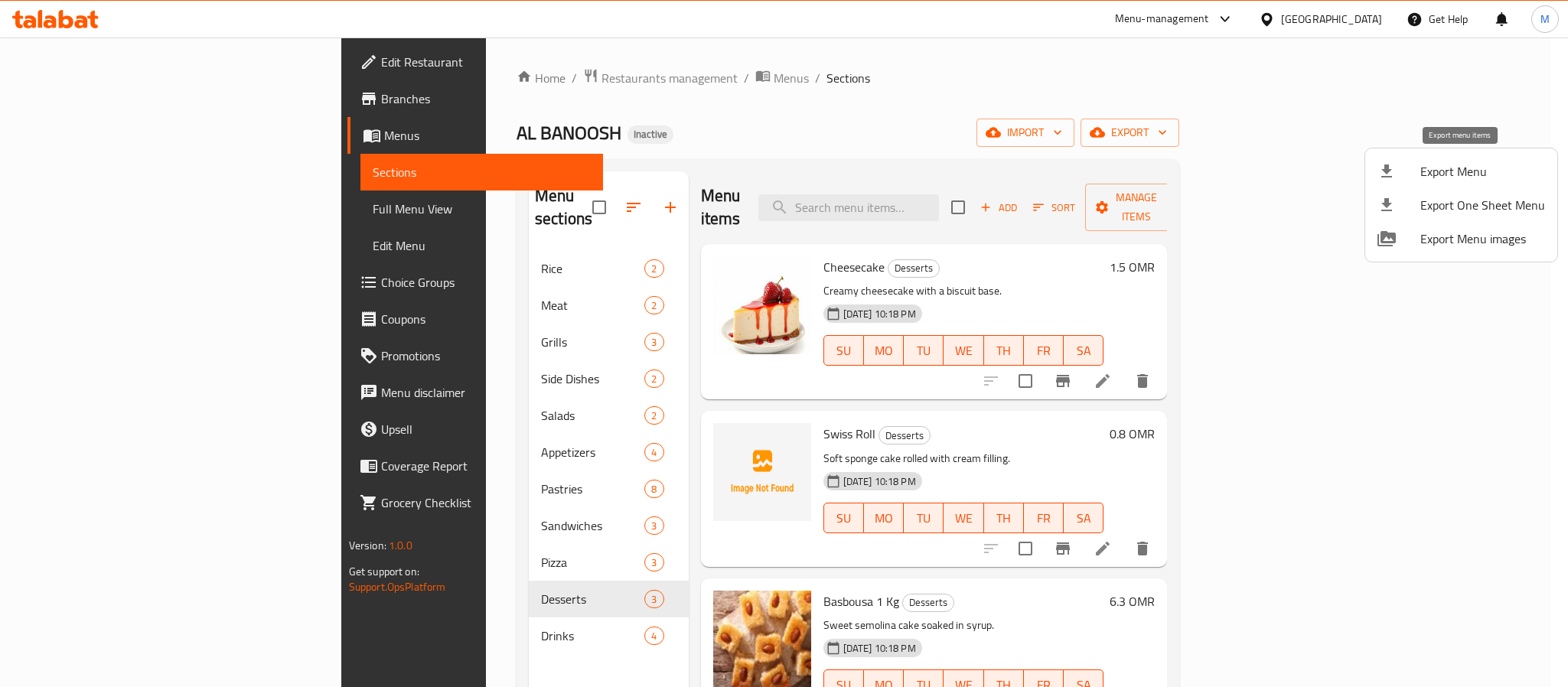
click at [1431, 175] on span "Export Menu" at bounding box center [1482, 171] width 125 height 18
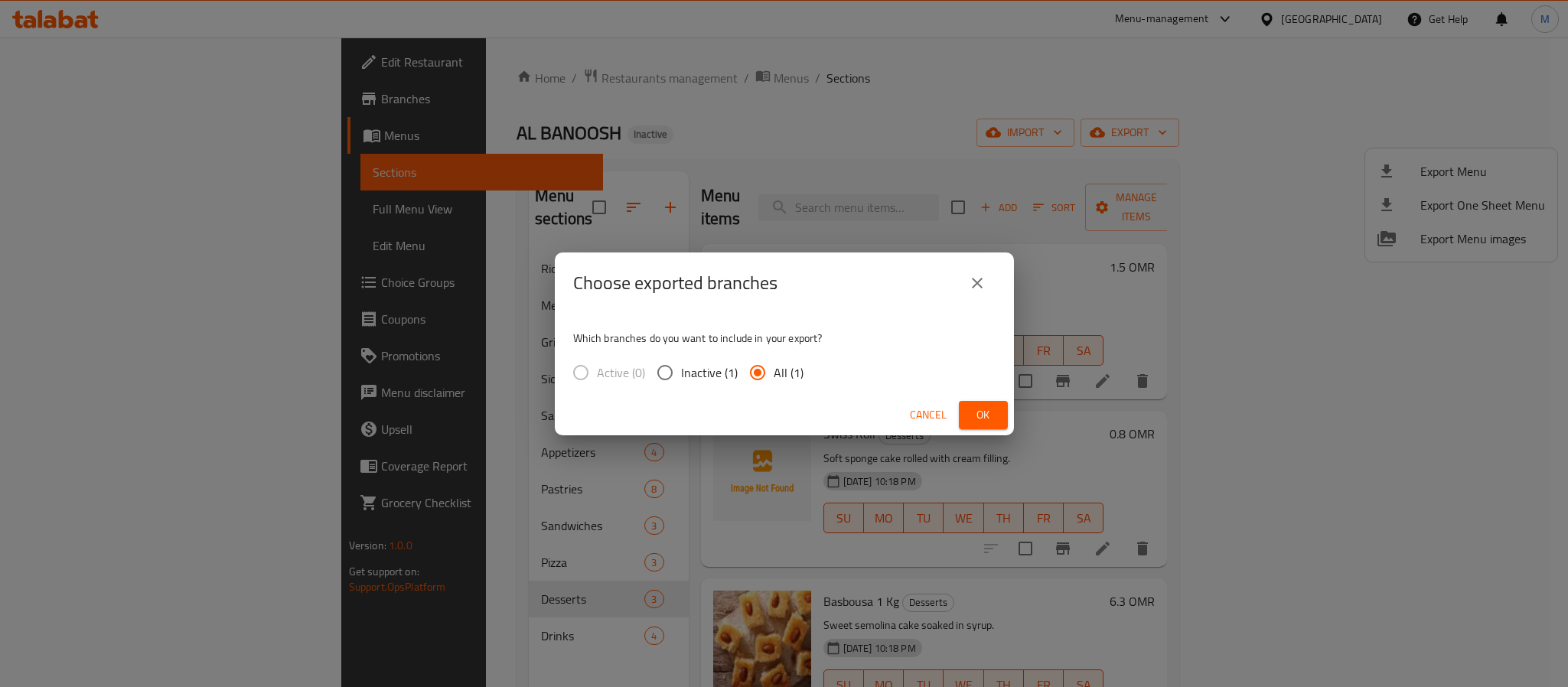
click at [979, 416] on span "Ok" at bounding box center [983, 414] width 24 height 19
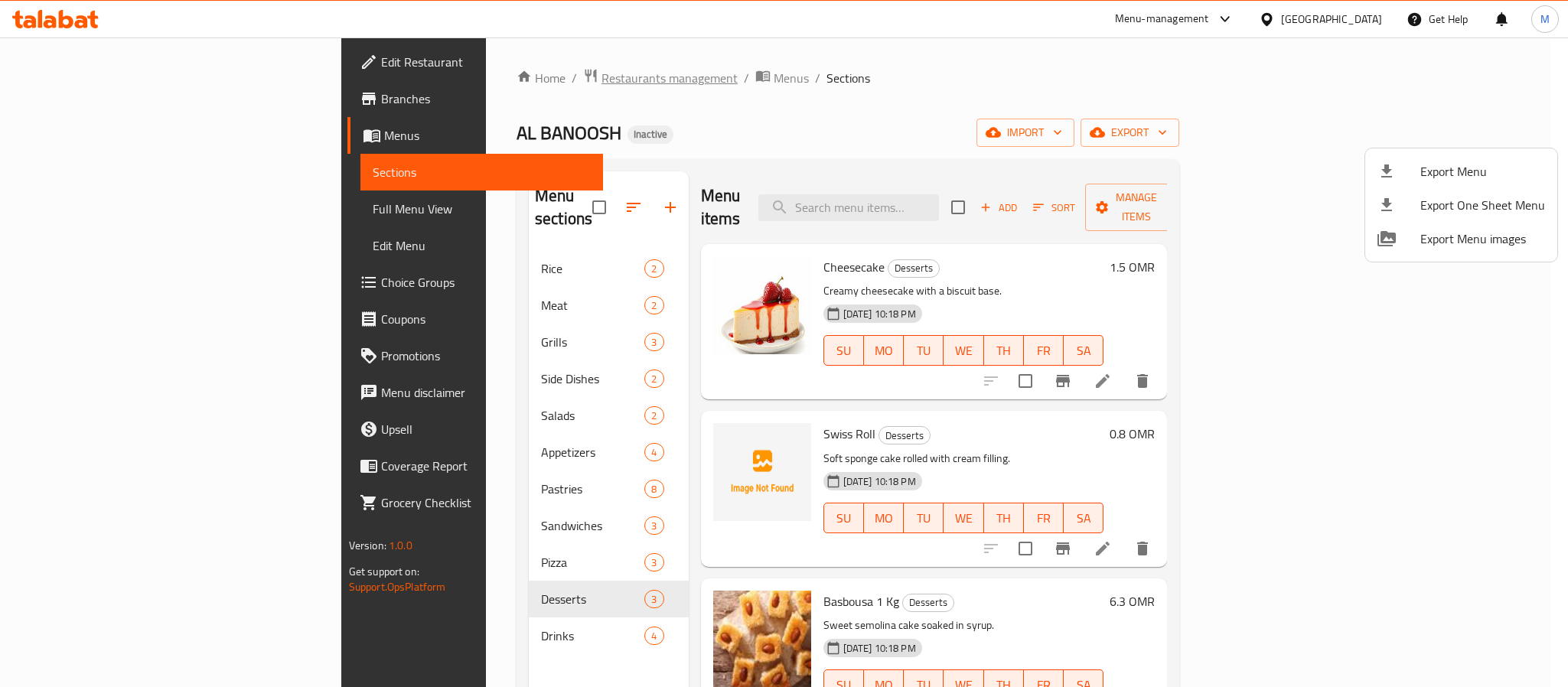
click at [494, 87] on div at bounding box center [784, 343] width 1568 height 687
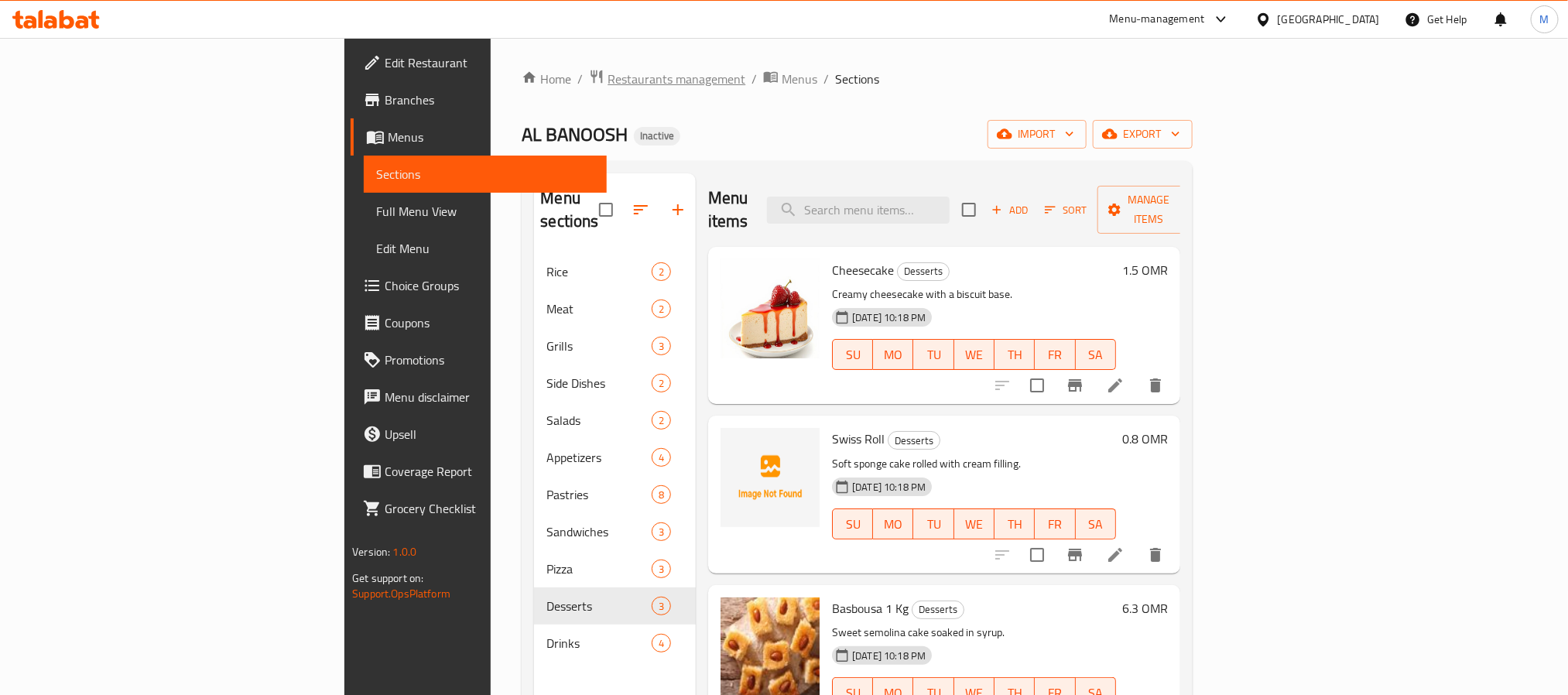
click at [607, 82] on span "Restaurants management" at bounding box center [676, 78] width 138 height 18
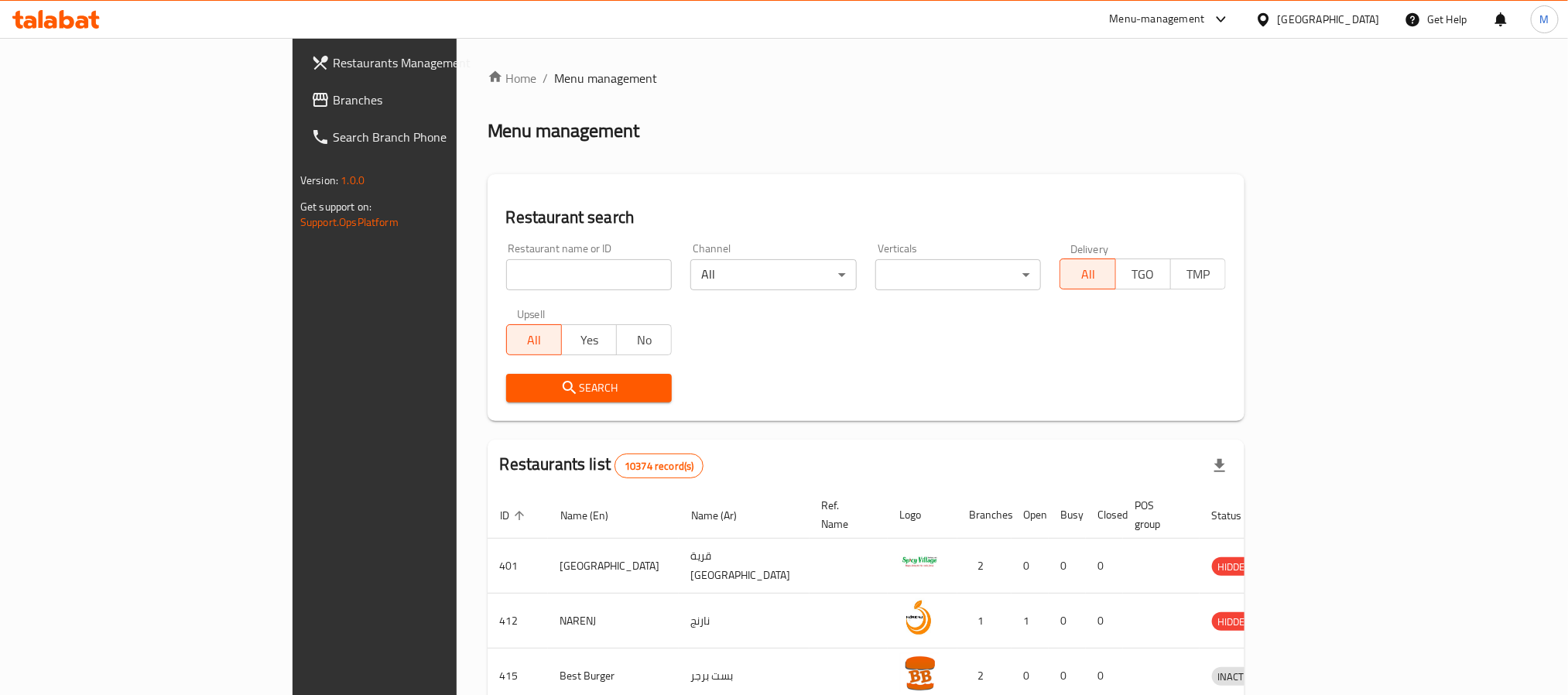
drag, startPoint x: 86, startPoint y: 97, endPoint x: 94, endPoint y: 96, distance: 8.1
click at [333, 97] on span "Branches" at bounding box center [438, 99] width 209 height 18
